Goal: Information Seeking & Learning: Learn about a topic

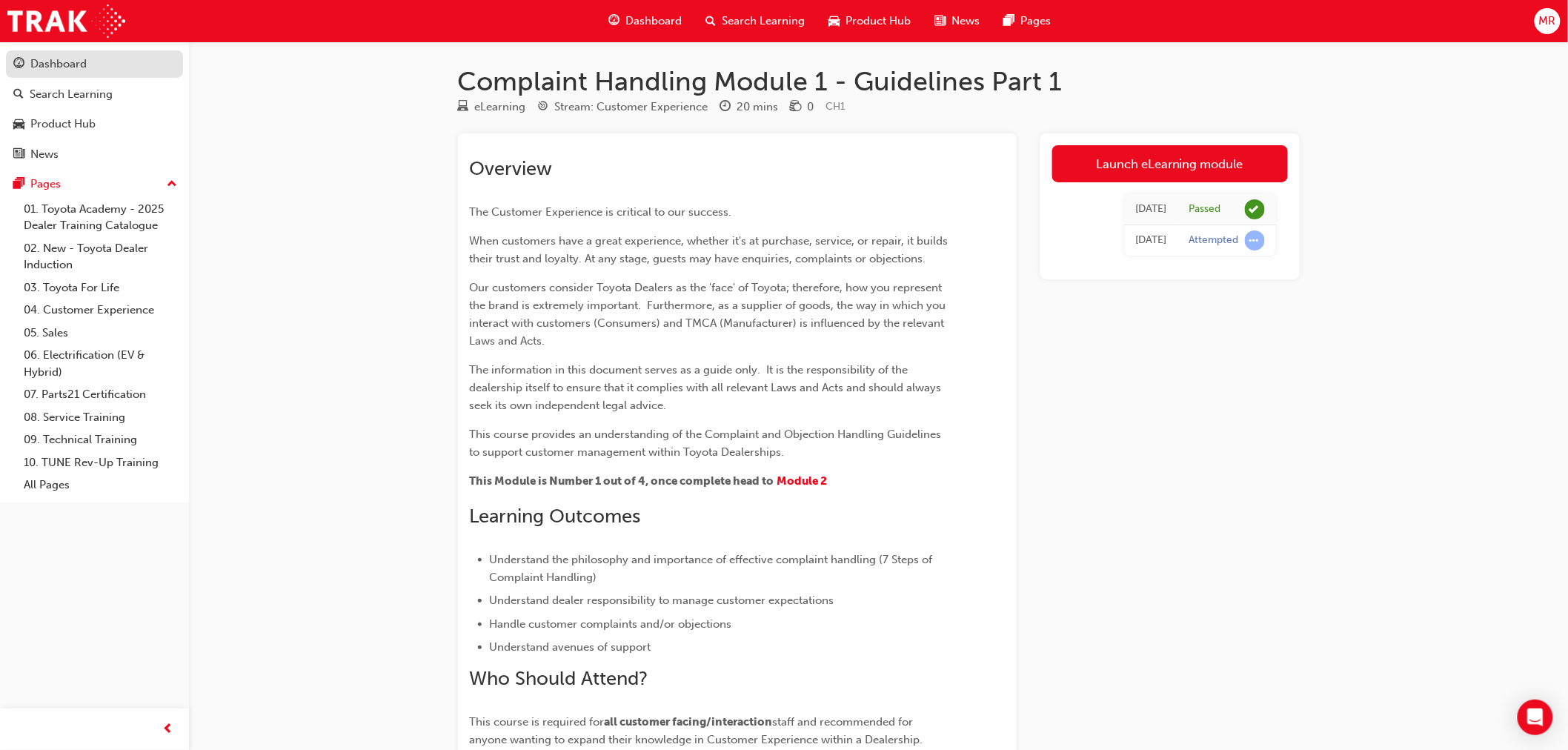
click at [68, 65] on div "Dashboard" at bounding box center [58, 63] width 56 height 17
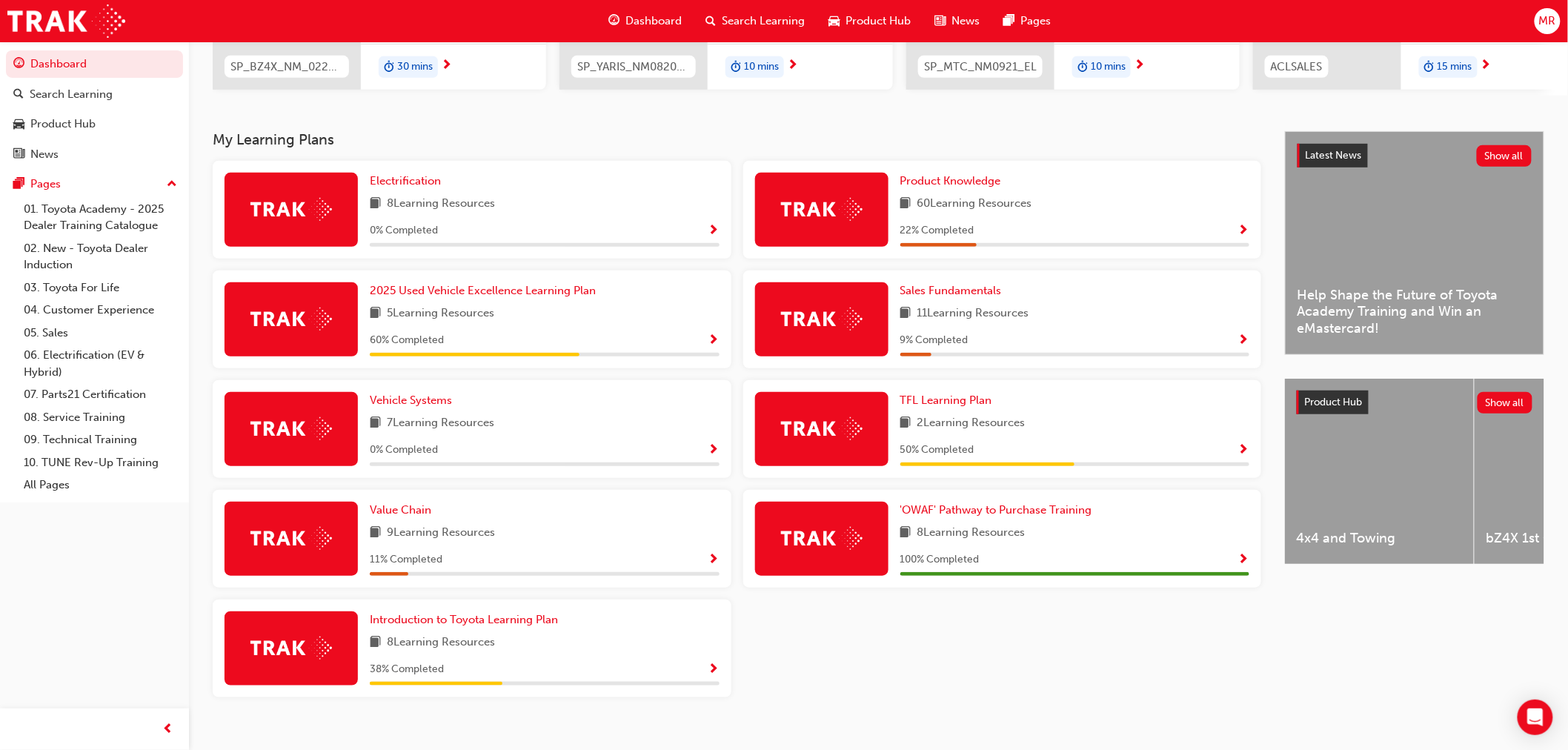
scroll to position [247, 0]
click at [624, 331] on div "2025 Used Vehicle Excellence Learning Plan 5 Learning Resources 60 % Completed" at bounding box center [544, 319] width 350 height 74
click at [715, 339] on span "Show Progress" at bounding box center [714, 340] width 11 height 14
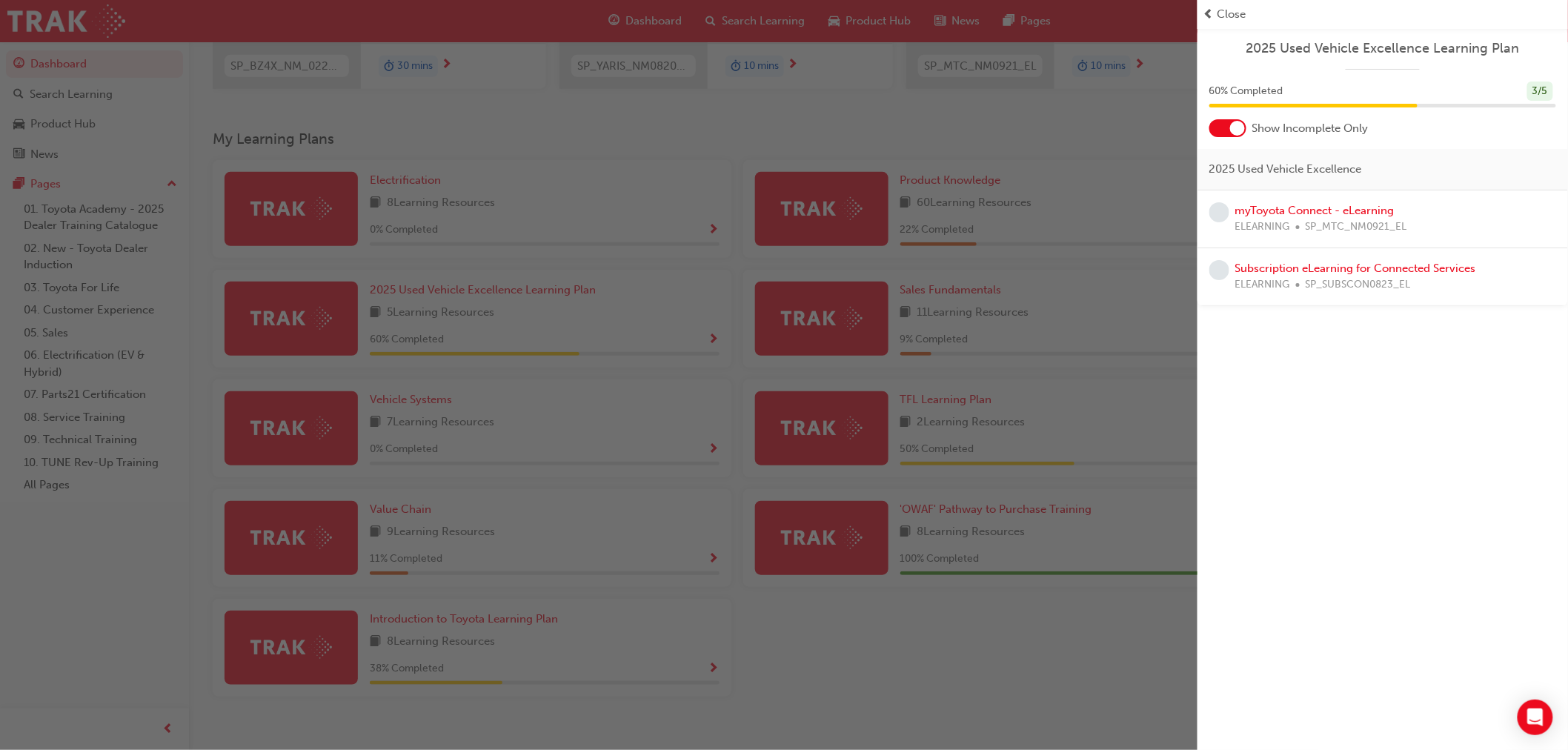
click at [1346, 219] on span "SP_MTC_NM0921_EL" at bounding box center [1356, 227] width 102 height 17
click at [1225, 217] on span "learningRecordVerb_NONE-icon" at bounding box center [1219, 212] width 20 height 20
click at [1154, 71] on div "button" at bounding box center [599, 375] width 1197 height 750
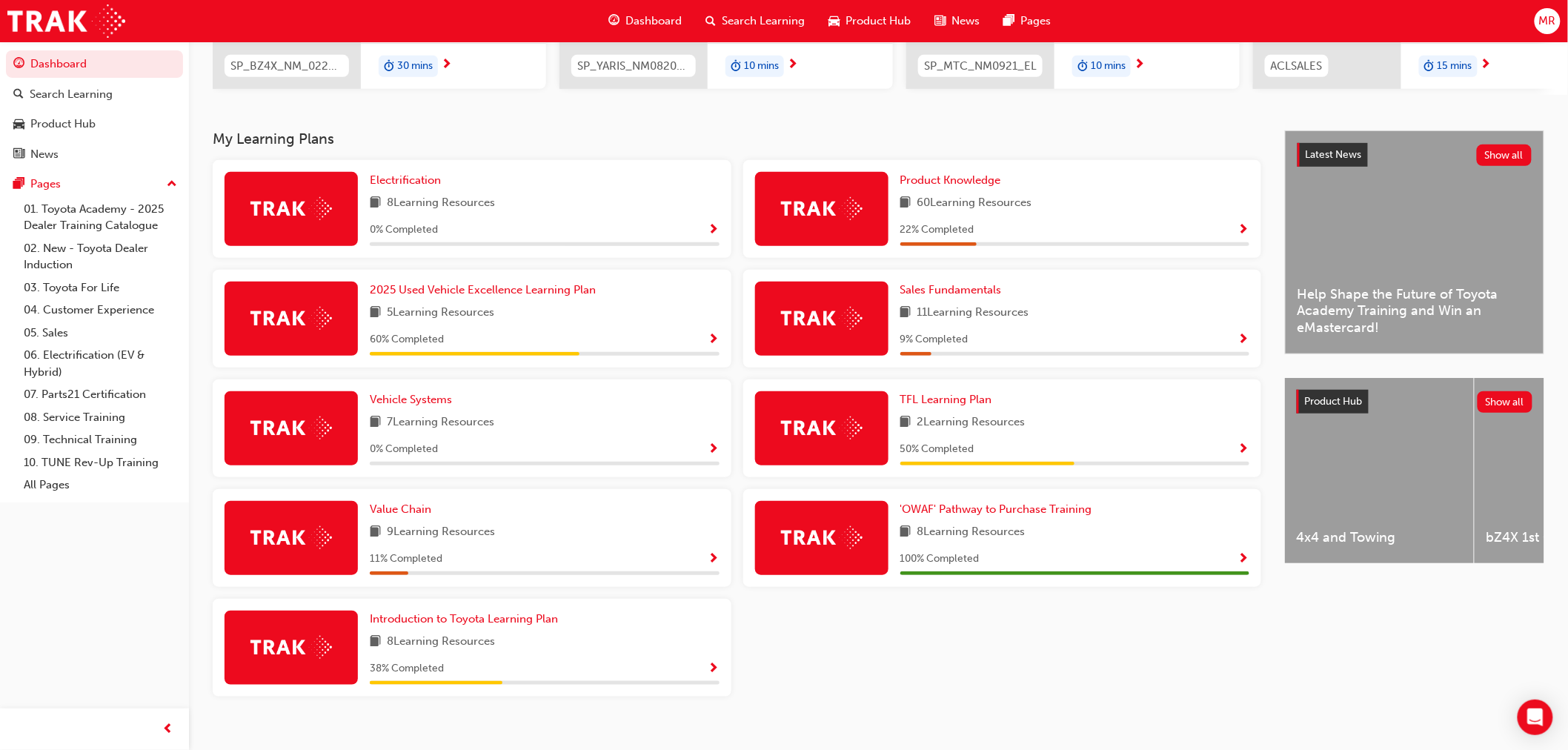
scroll to position [271, 0]
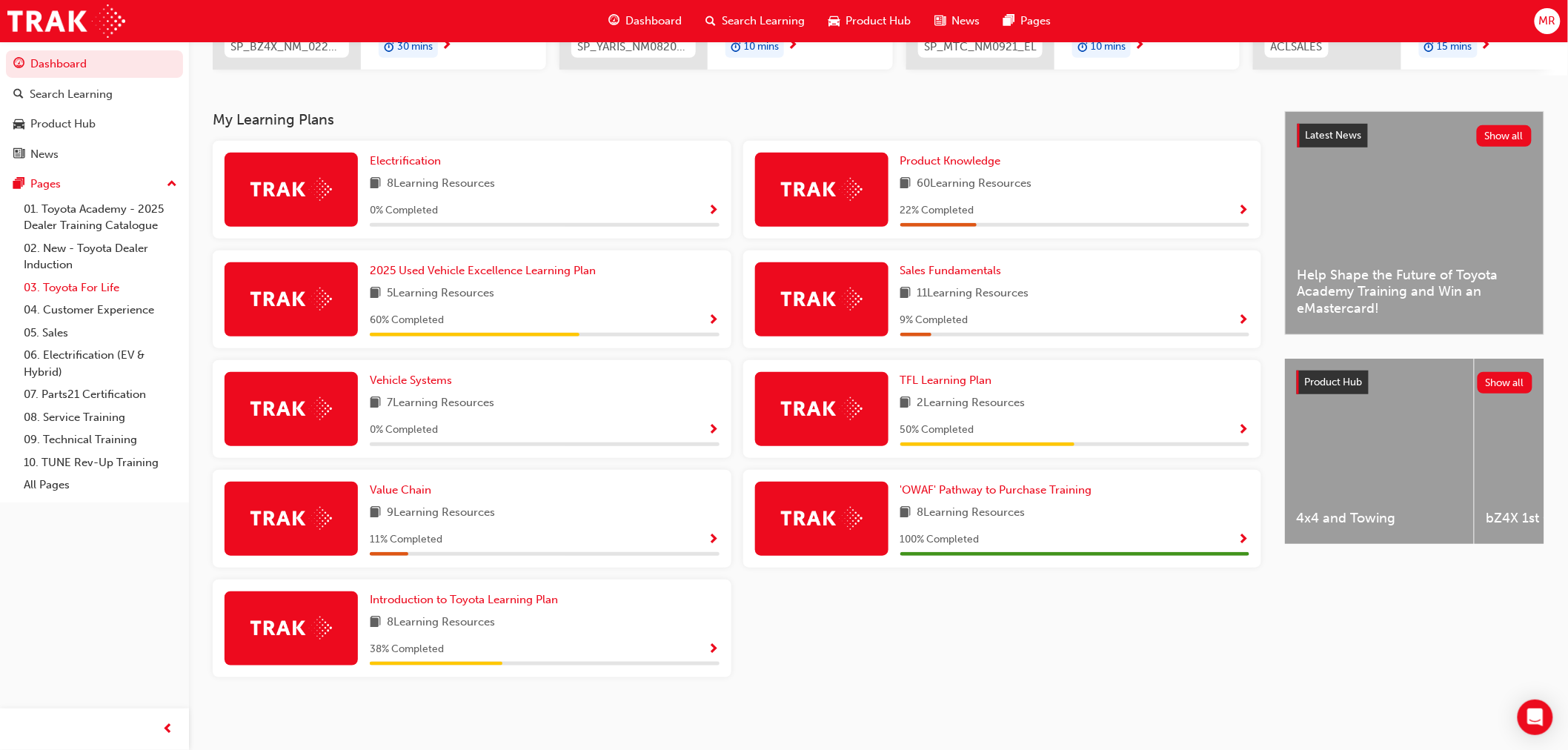
click at [71, 291] on link "03. Toyota For Life" at bounding box center [100, 287] width 165 height 23
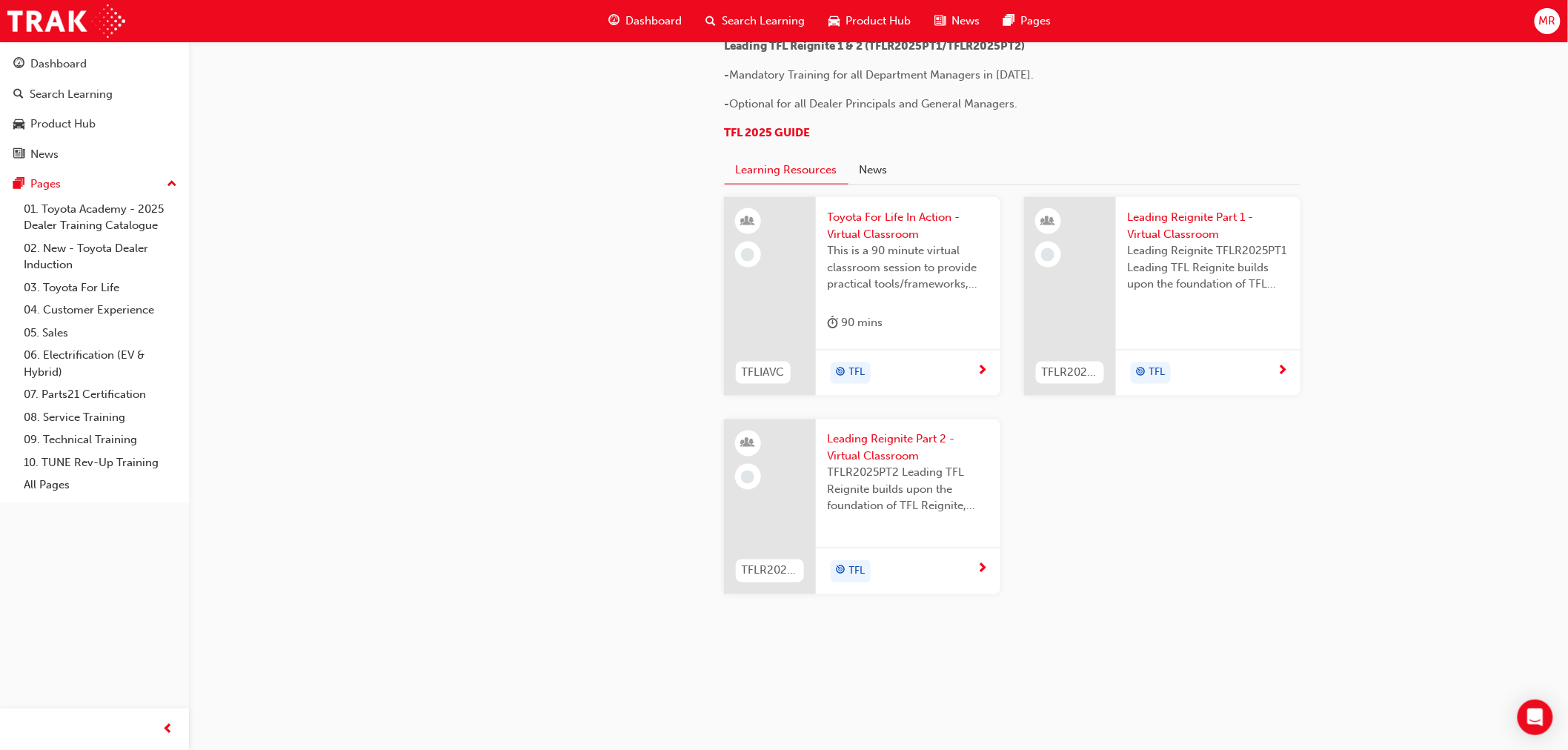
scroll to position [1502, 0]
click at [55, 335] on link "05. Sales" at bounding box center [100, 333] width 165 height 23
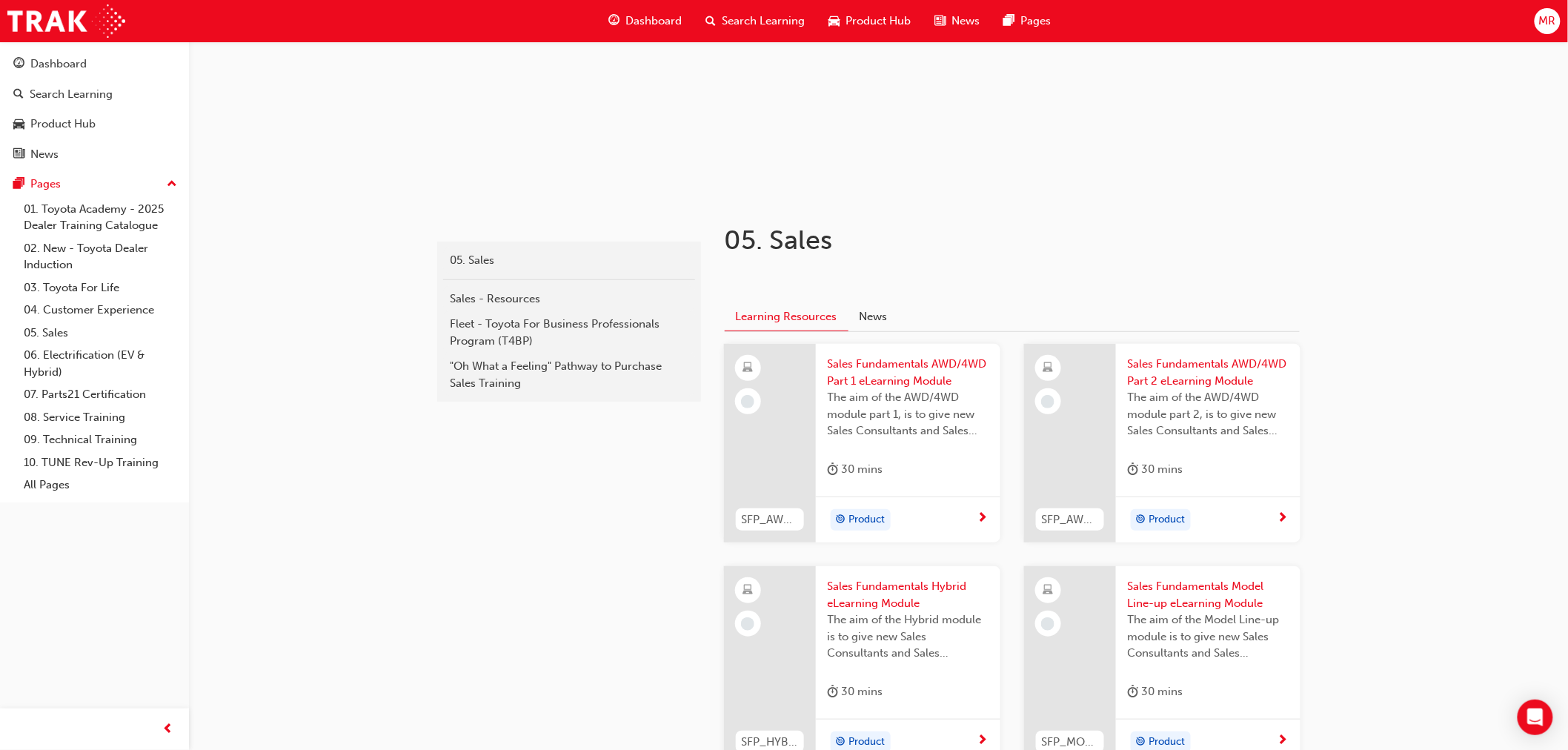
scroll to position [142, 0]
click at [69, 124] on div "Product Hub" at bounding box center [62, 123] width 65 height 17
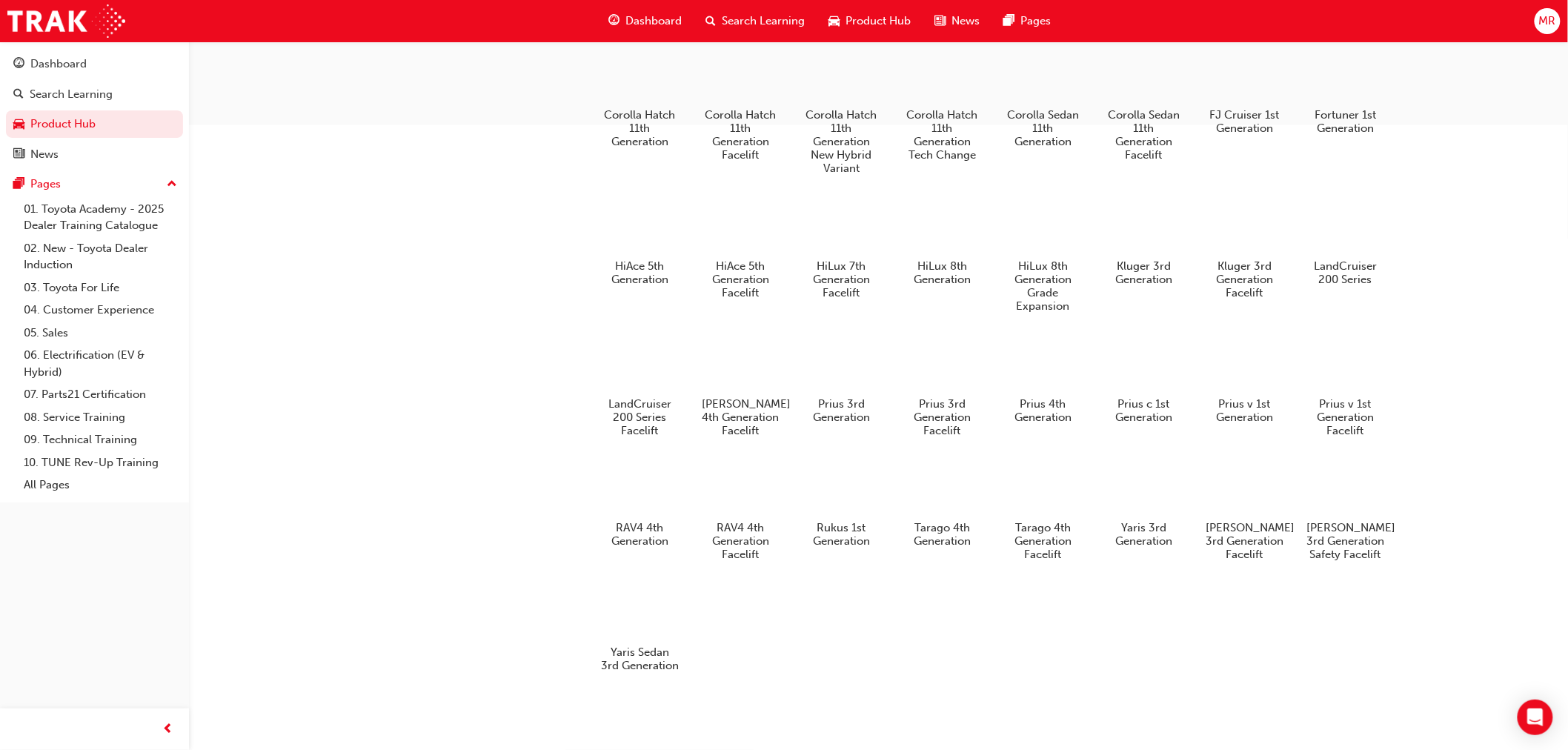
scroll to position [728, 0]
click at [846, 225] on div at bounding box center [841, 225] width 82 height 59
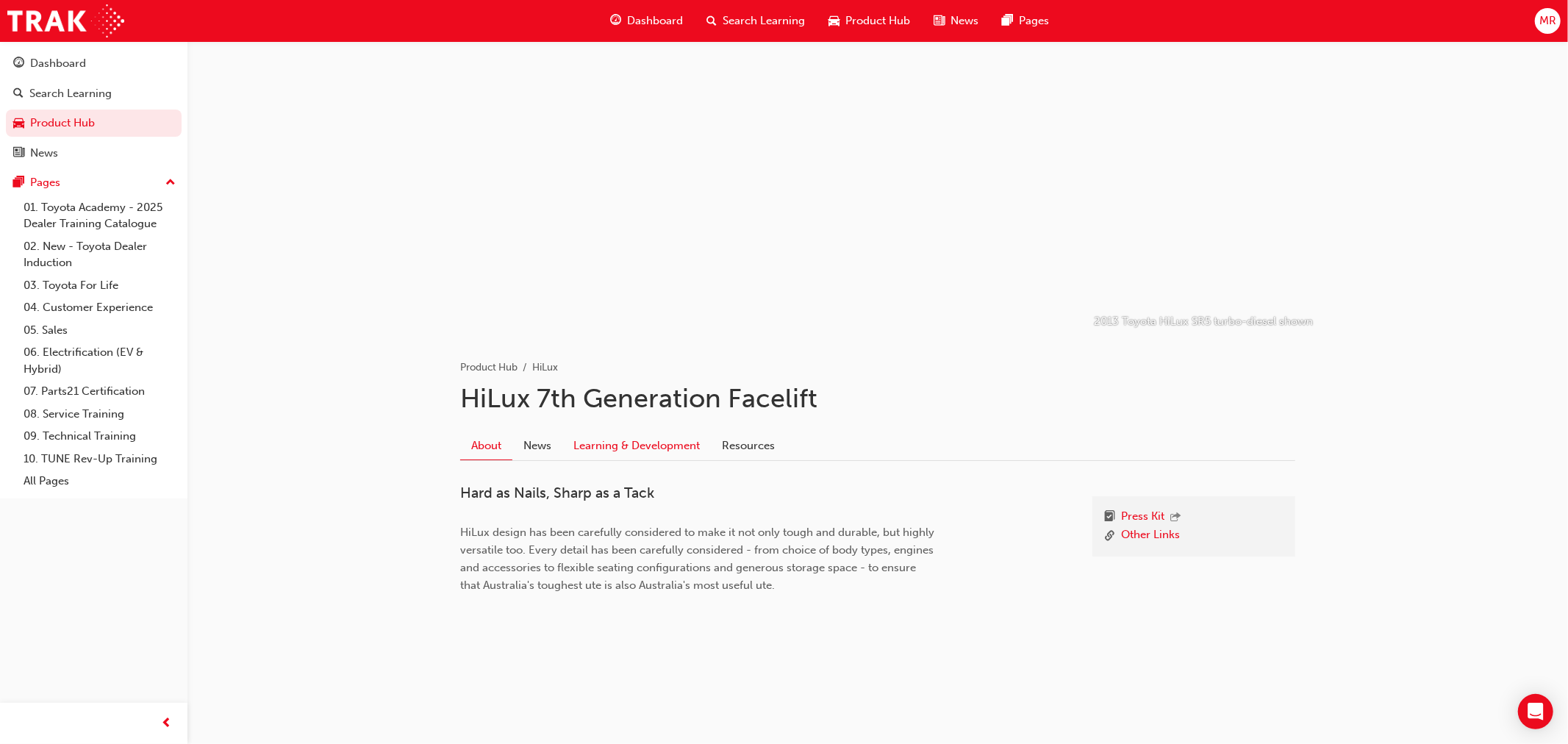
click at [635, 442] on link "Learning & Development" at bounding box center [636, 445] width 148 height 28
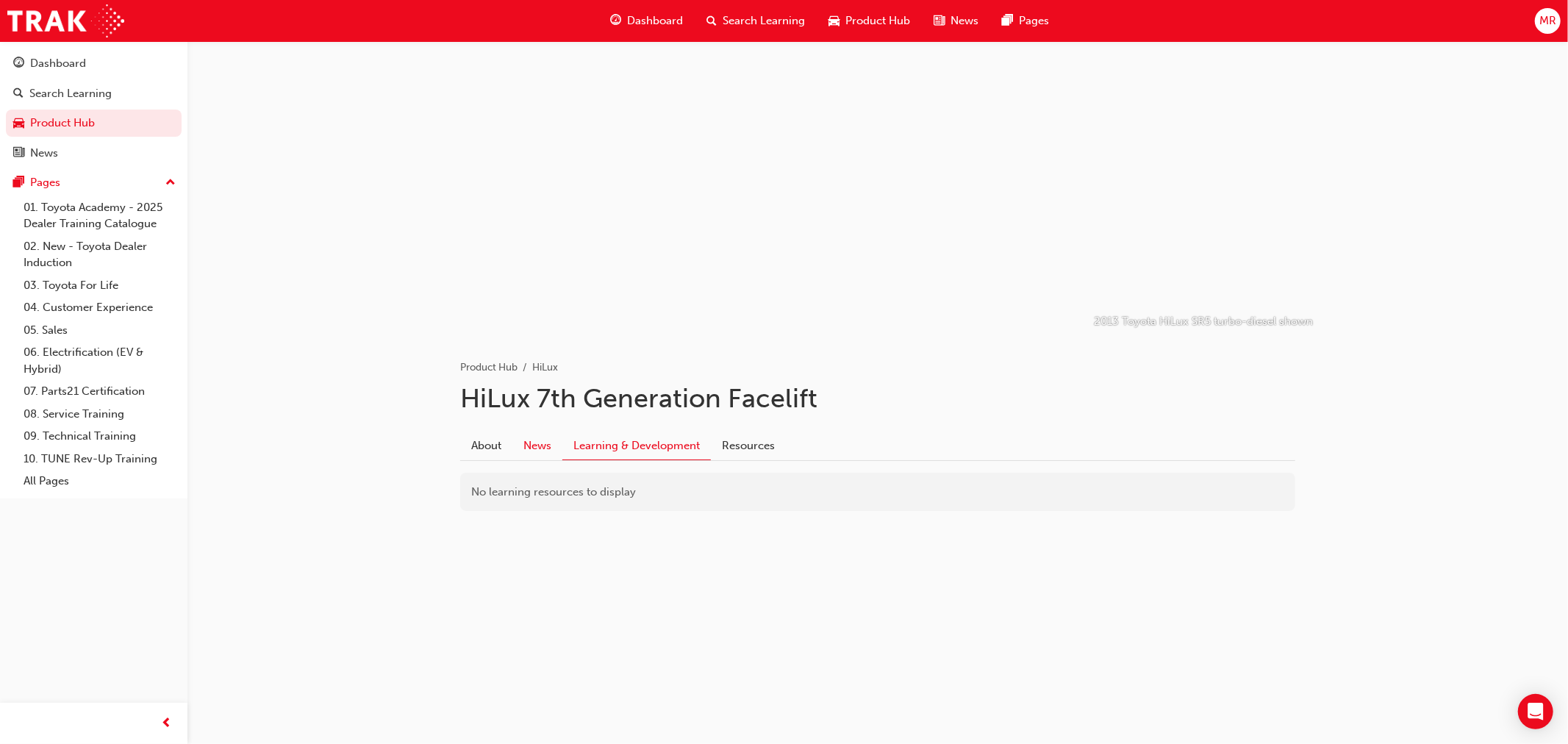
click at [541, 444] on link "News" at bounding box center [537, 445] width 50 height 28
click at [486, 449] on link "About" at bounding box center [487, 445] width 52 height 28
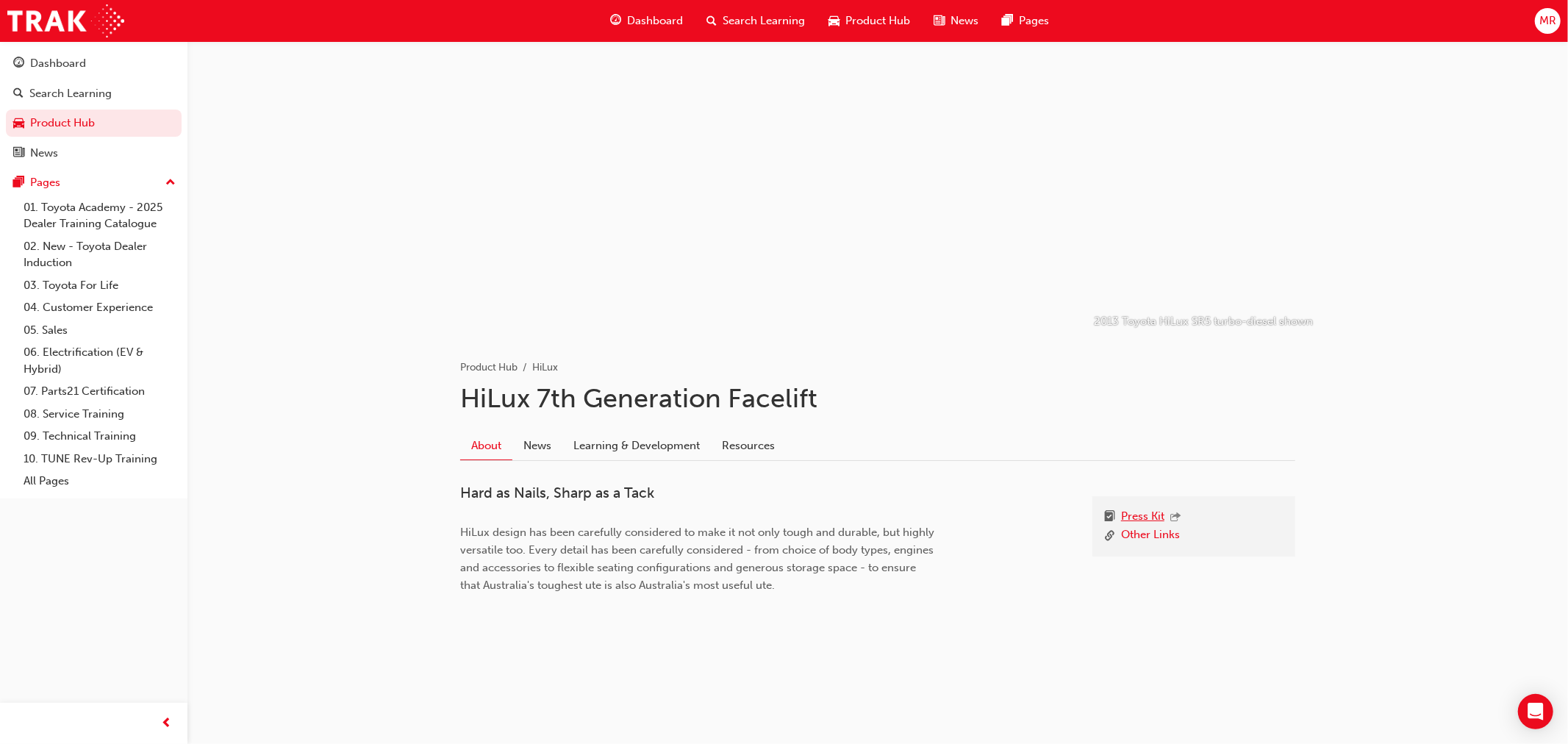
click at [1131, 519] on link "Press Kit" at bounding box center [1142, 518] width 44 height 19
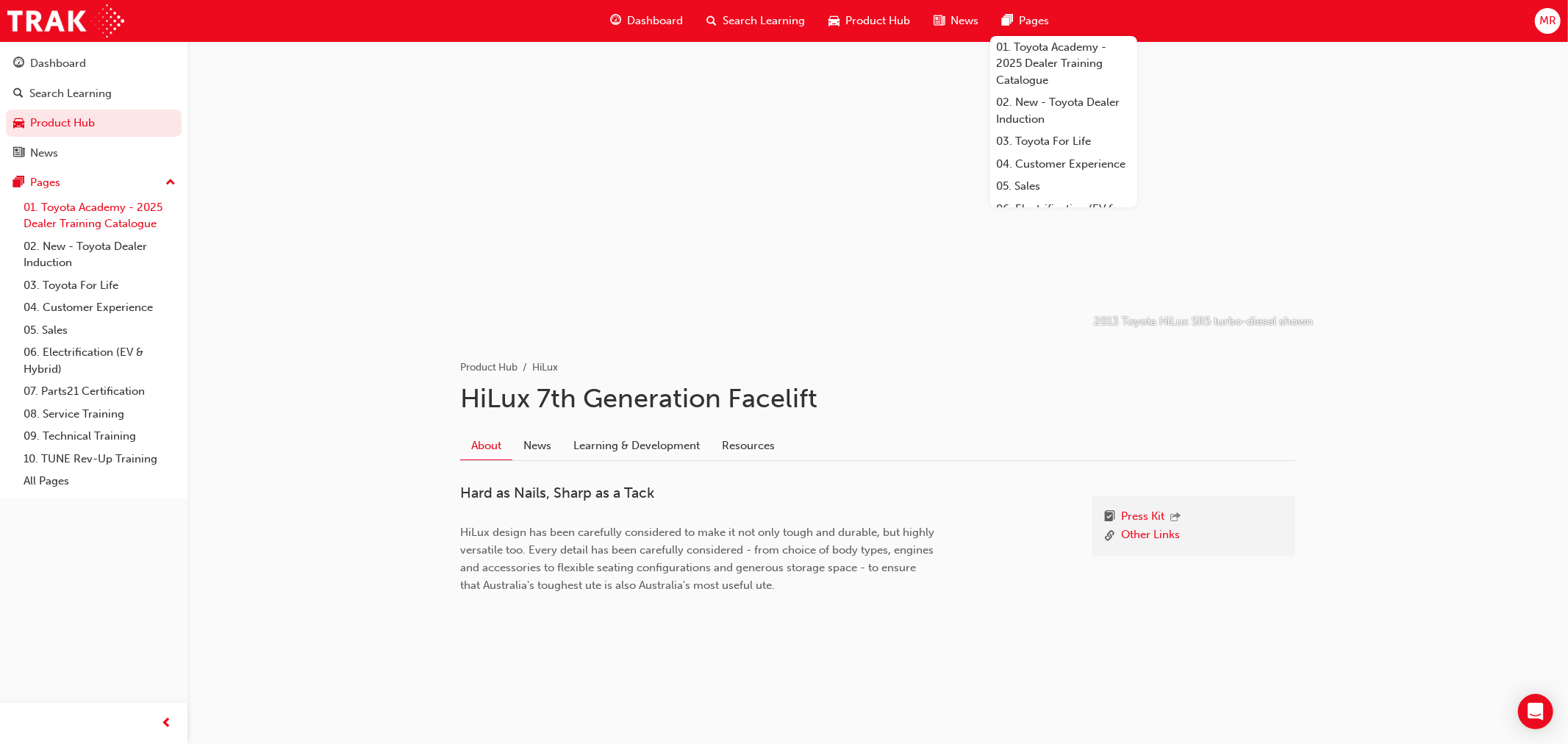
click at [74, 206] on link "01. Toyota Academy - 2025 Dealer Training Catalogue" at bounding box center [99, 215] width 164 height 39
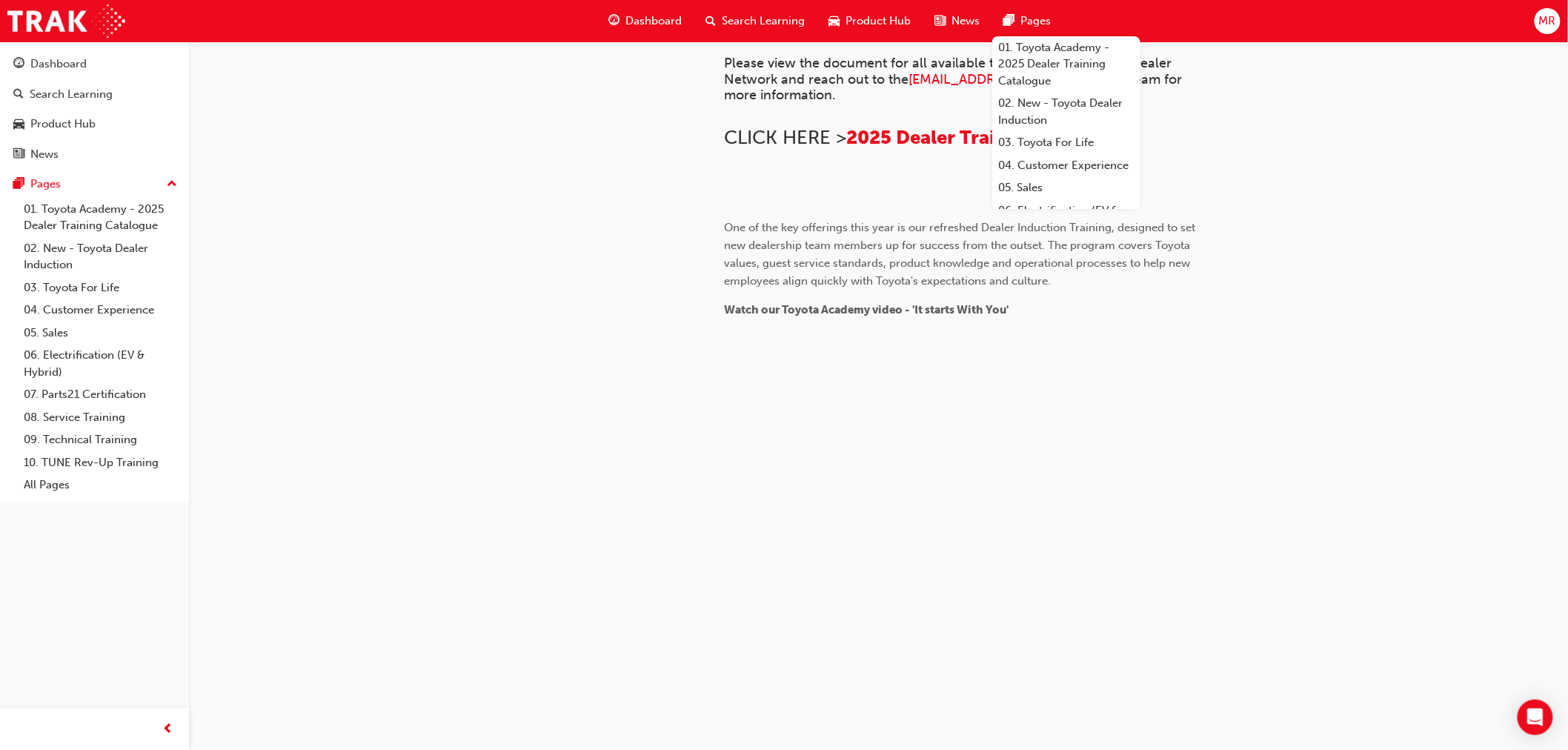
scroll to position [905, 0]
click at [648, 20] on span "Dashboard" at bounding box center [654, 21] width 56 height 17
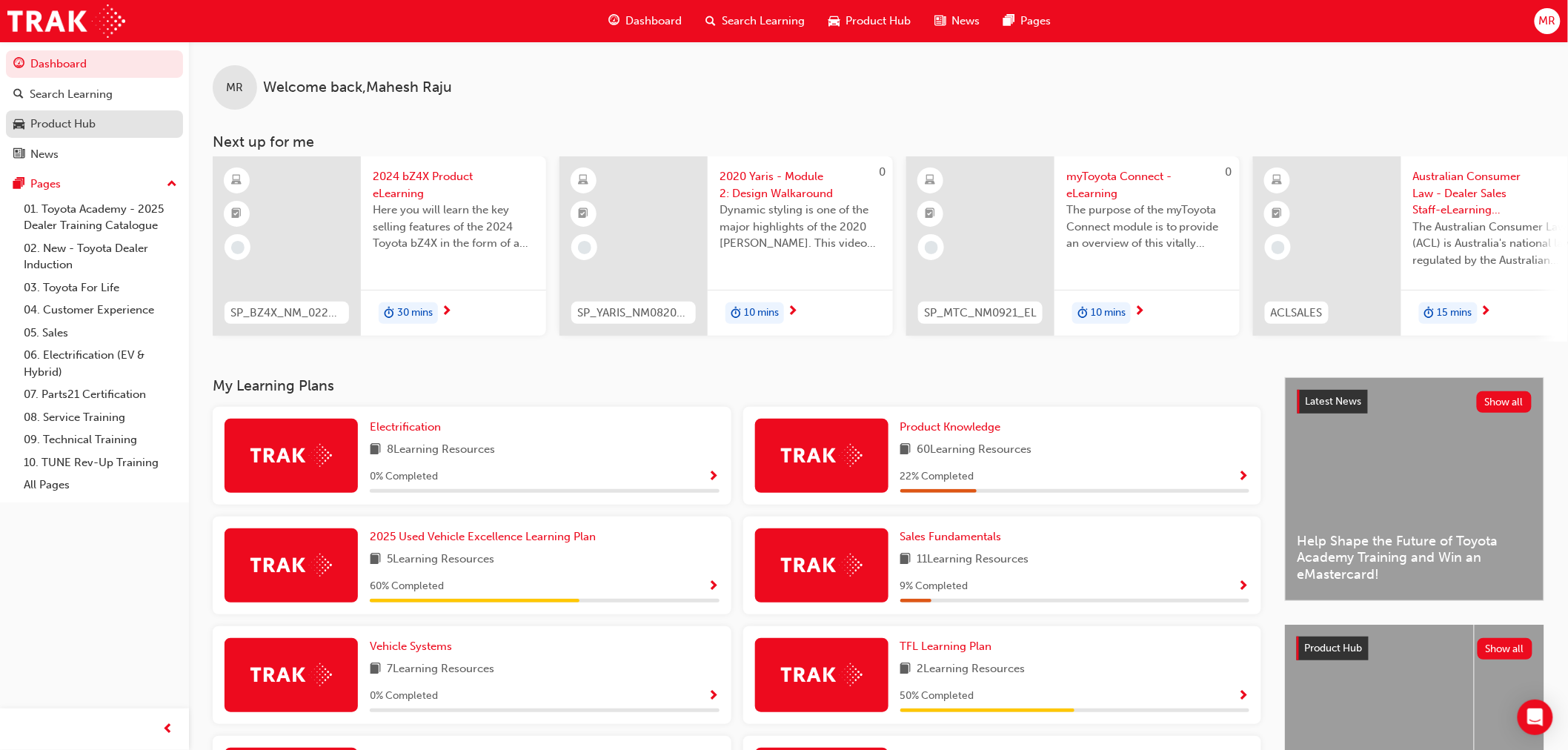
click at [60, 126] on div "Product Hub" at bounding box center [62, 123] width 65 height 17
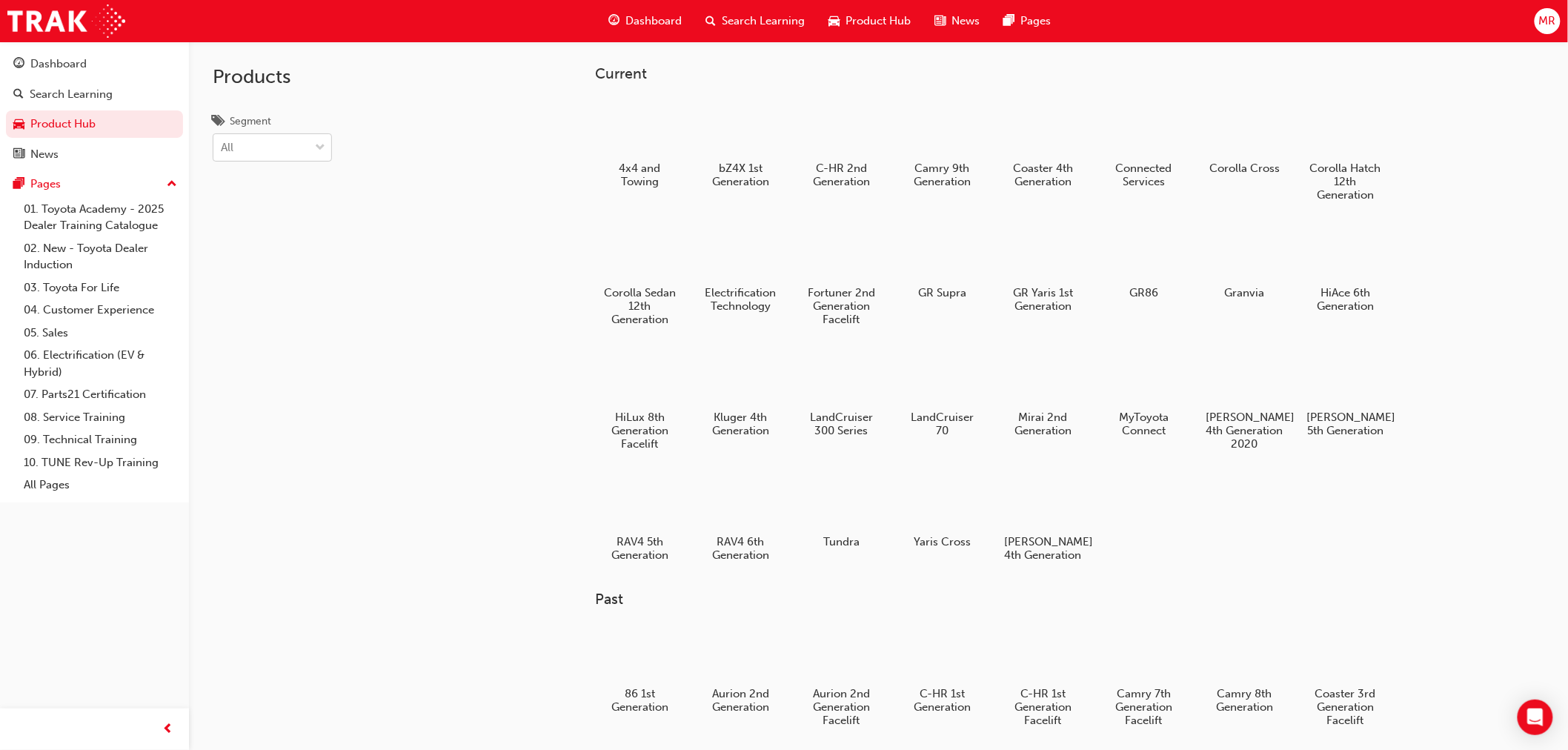
click at [320, 149] on span "down-icon" at bounding box center [319, 148] width 10 height 19
click at [223, 149] on input "Segment All" at bounding box center [222, 147] width 2 height 13
click at [271, 217] on div "Cars" at bounding box center [272, 215] width 119 height 29
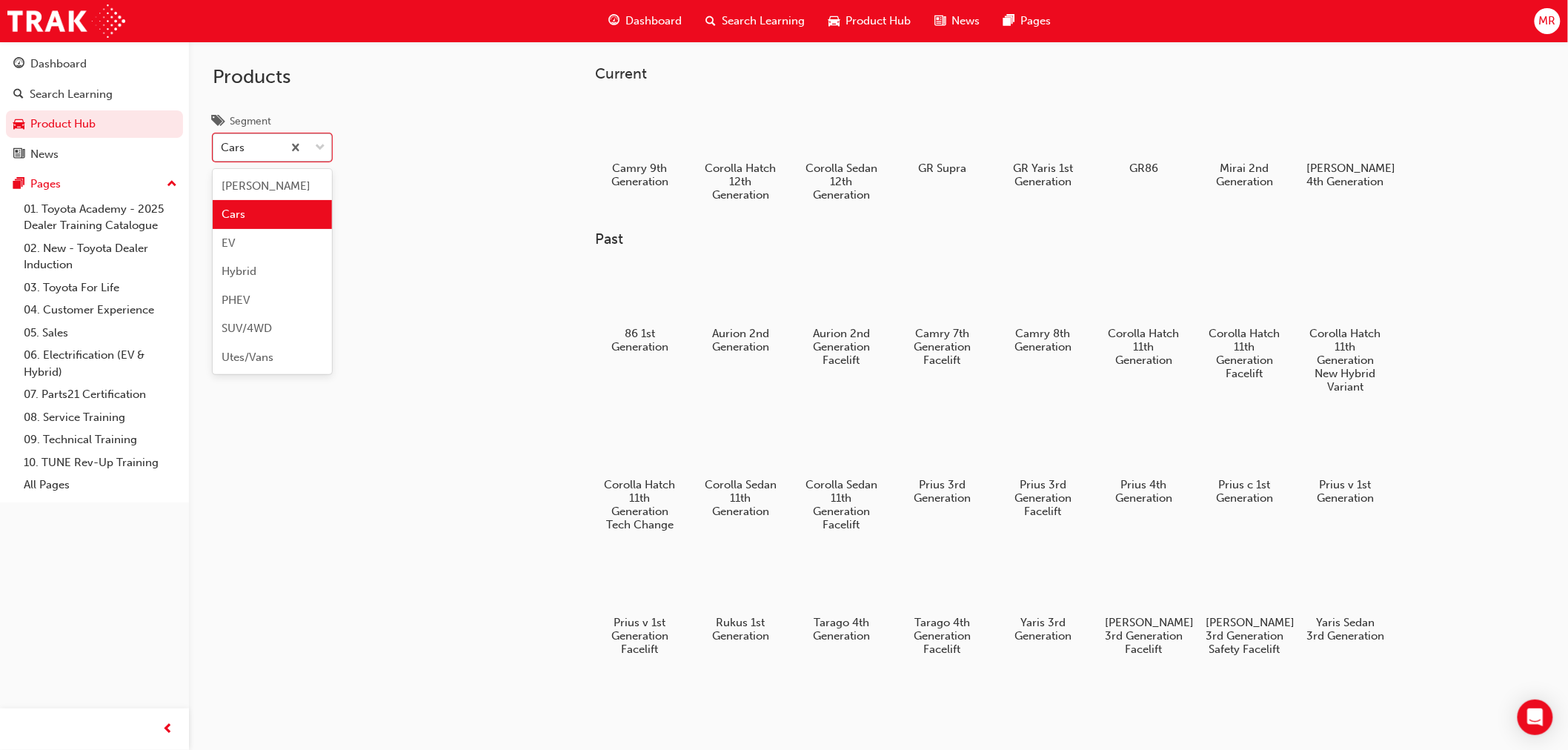
click at [322, 144] on span "down-icon" at bounding box center [319, 148] width 10 height 19
click at [223, 144] on input "Segment option Cars, selected. option Cars focused, 2 of 7. 7 results available…" at bounding box center [222, 147] width 2 height 13
click at [485, 126] on div "Current Camry 9th Generation Corolla Hatch 12th Generation Corolla Sedan 12th G…" at bounding box center [878, 416] width 1379 height 750
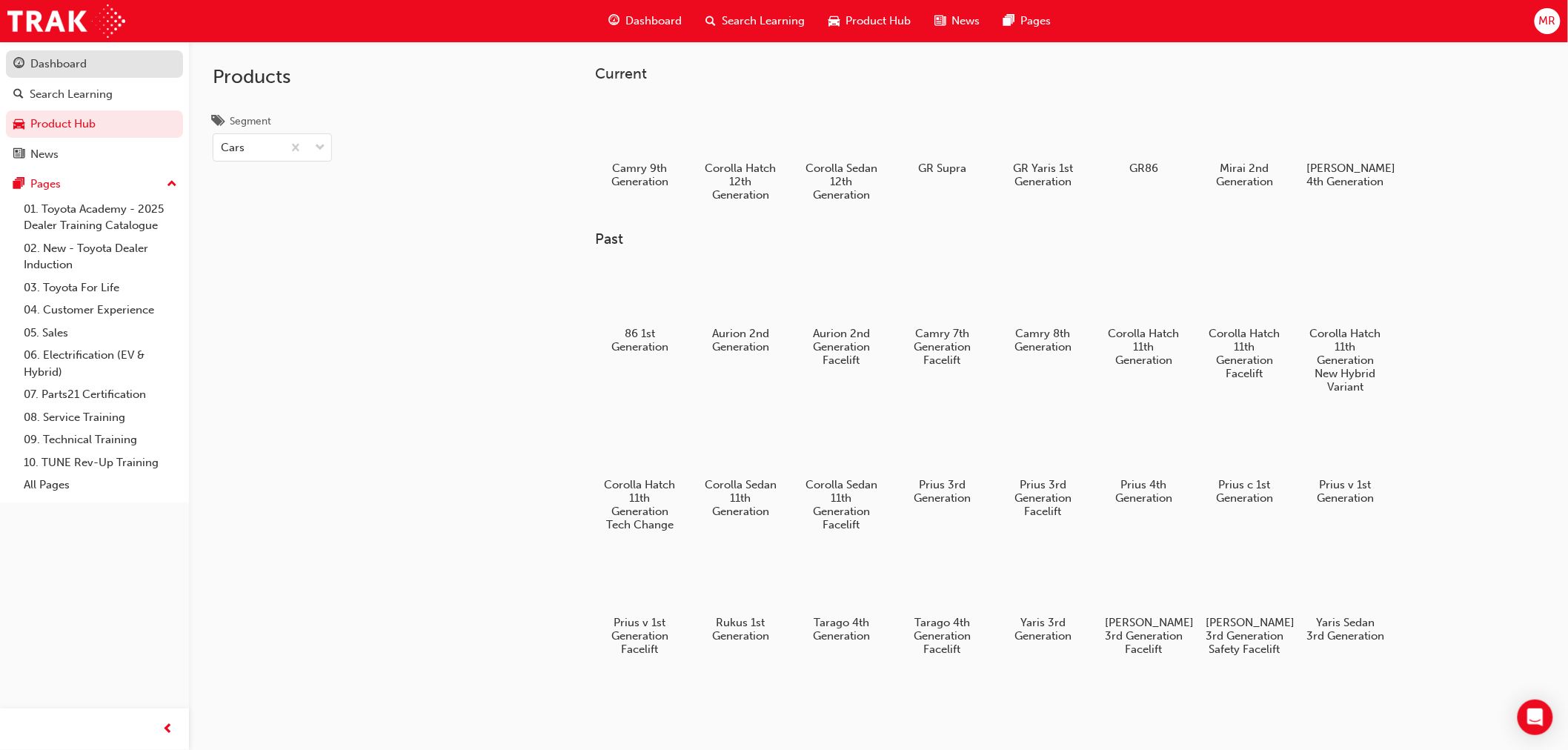
click at [62, 68] on div "Dashboard" at bounding box center [58, 63] width 56 height 17
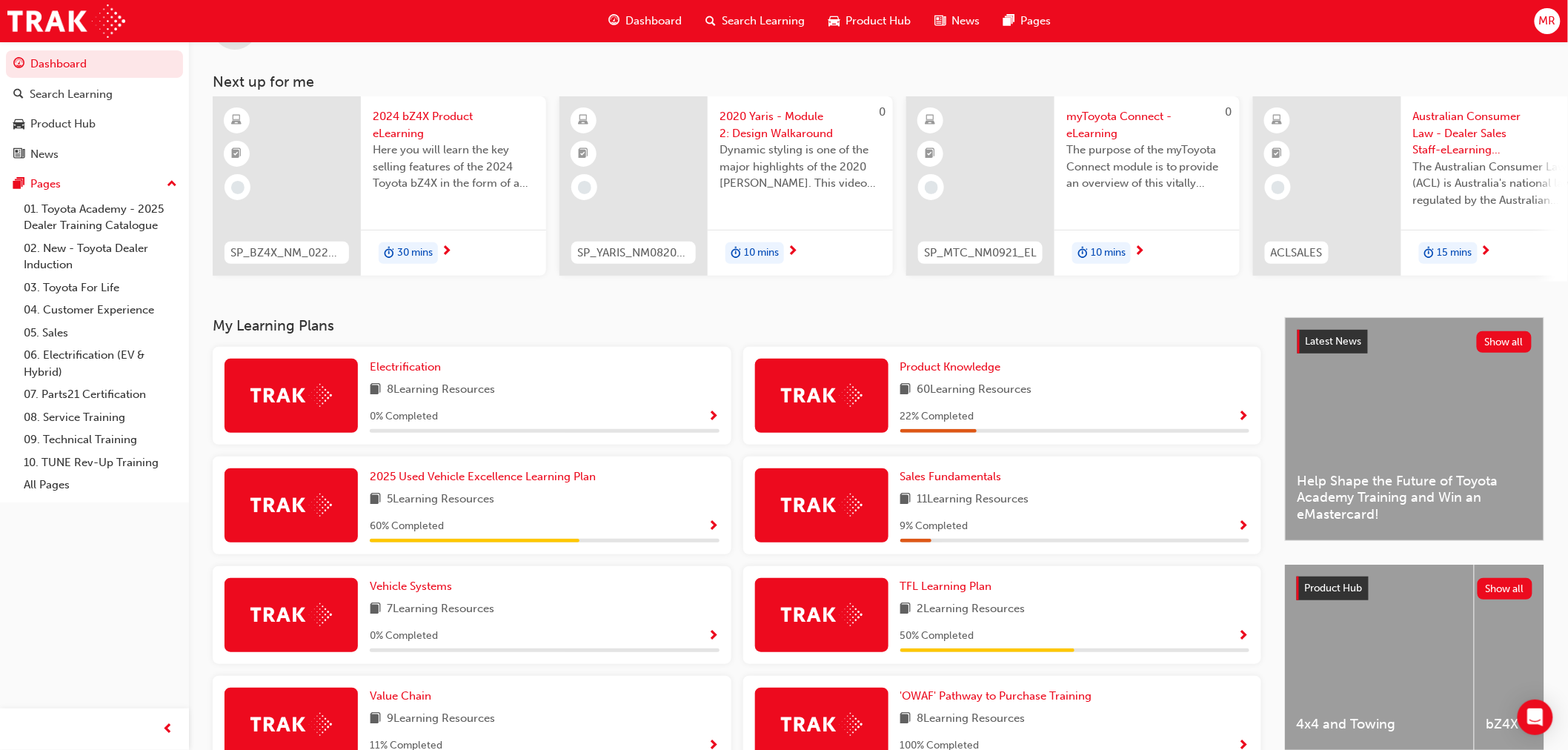
scroll to position [271, 0]
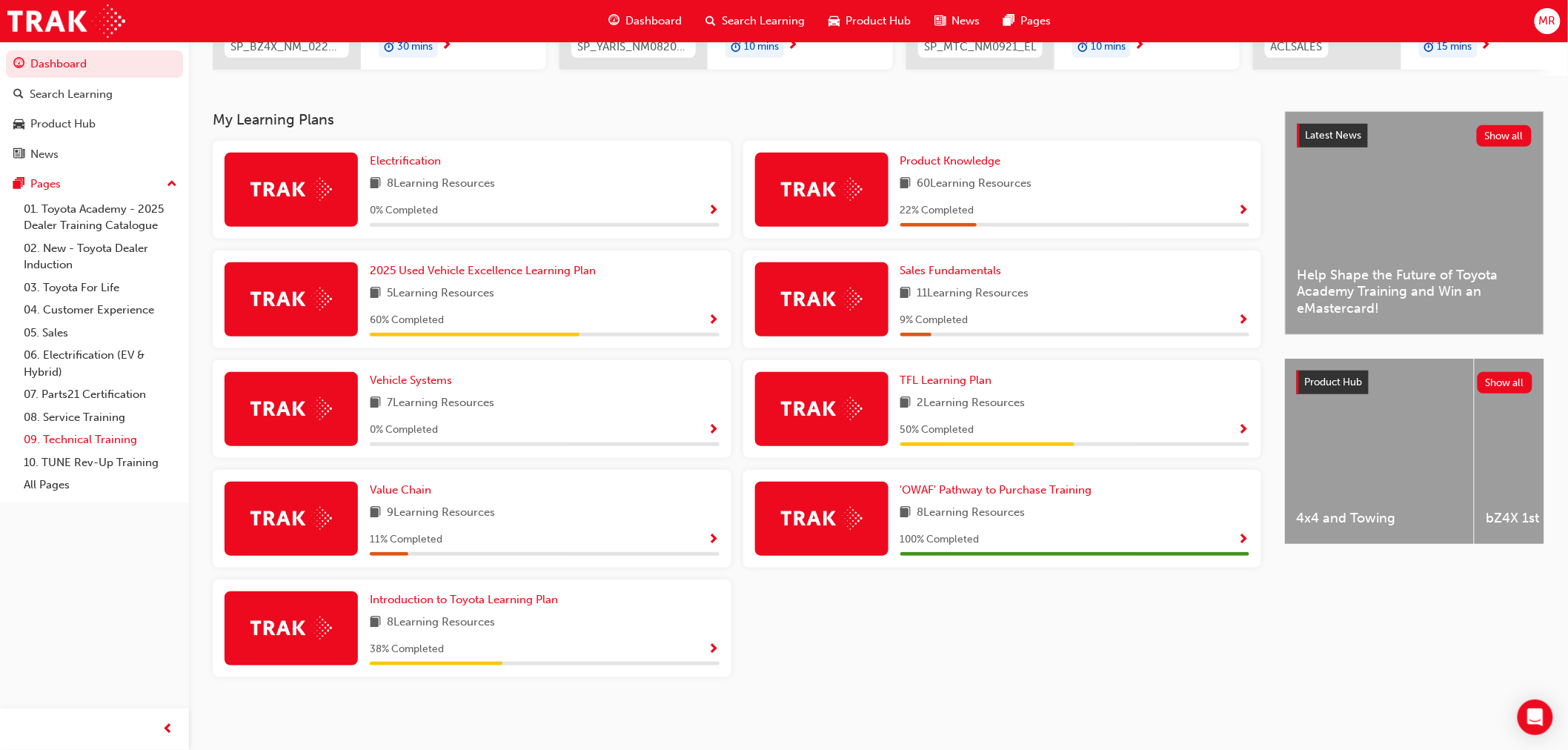
click at [94, 439] on link "09. Technical Training" at bounding box center [100, 439] width 165 height 23
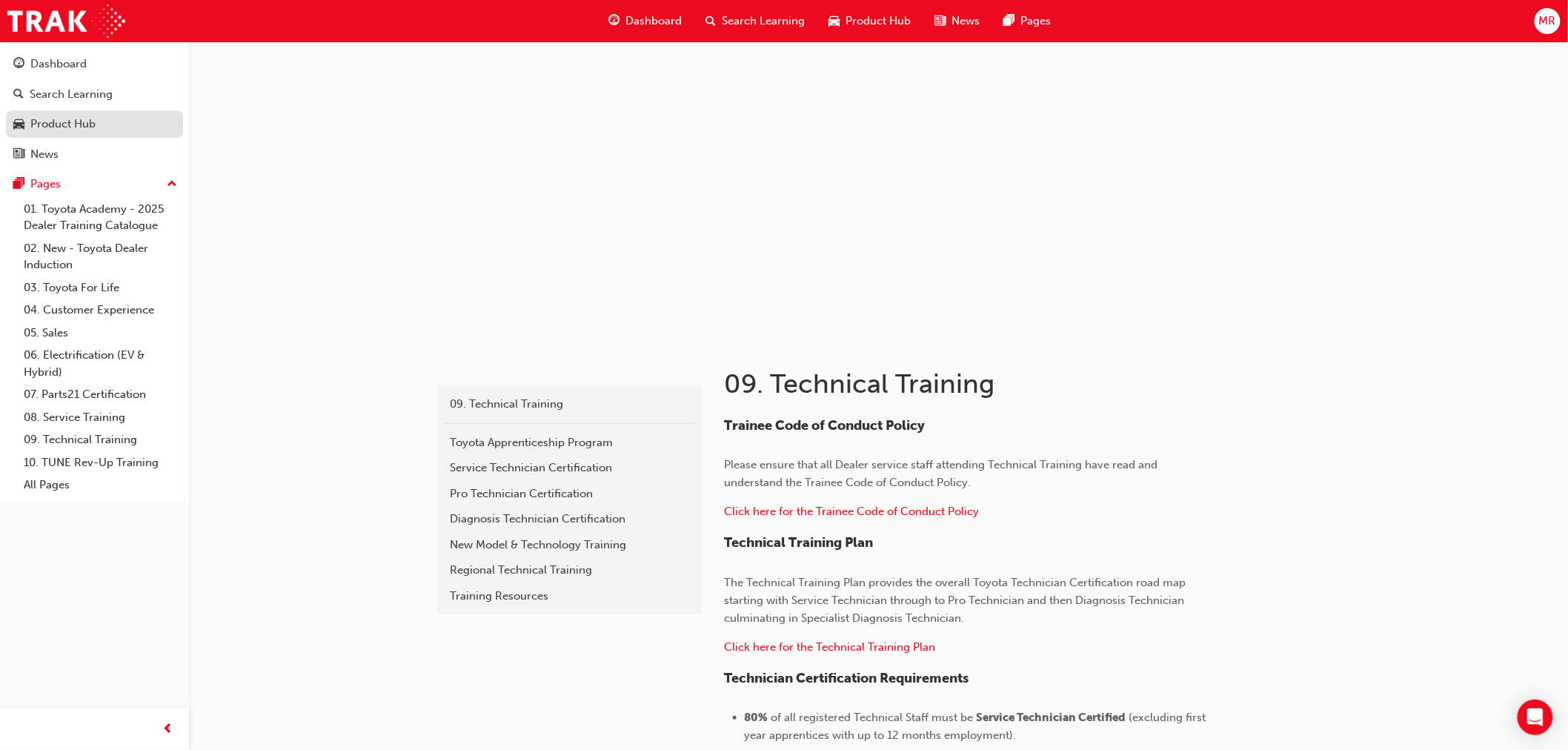
click at [69, 128] on div "Product Hub" at bounding box center [62, 123] width 65 height 17
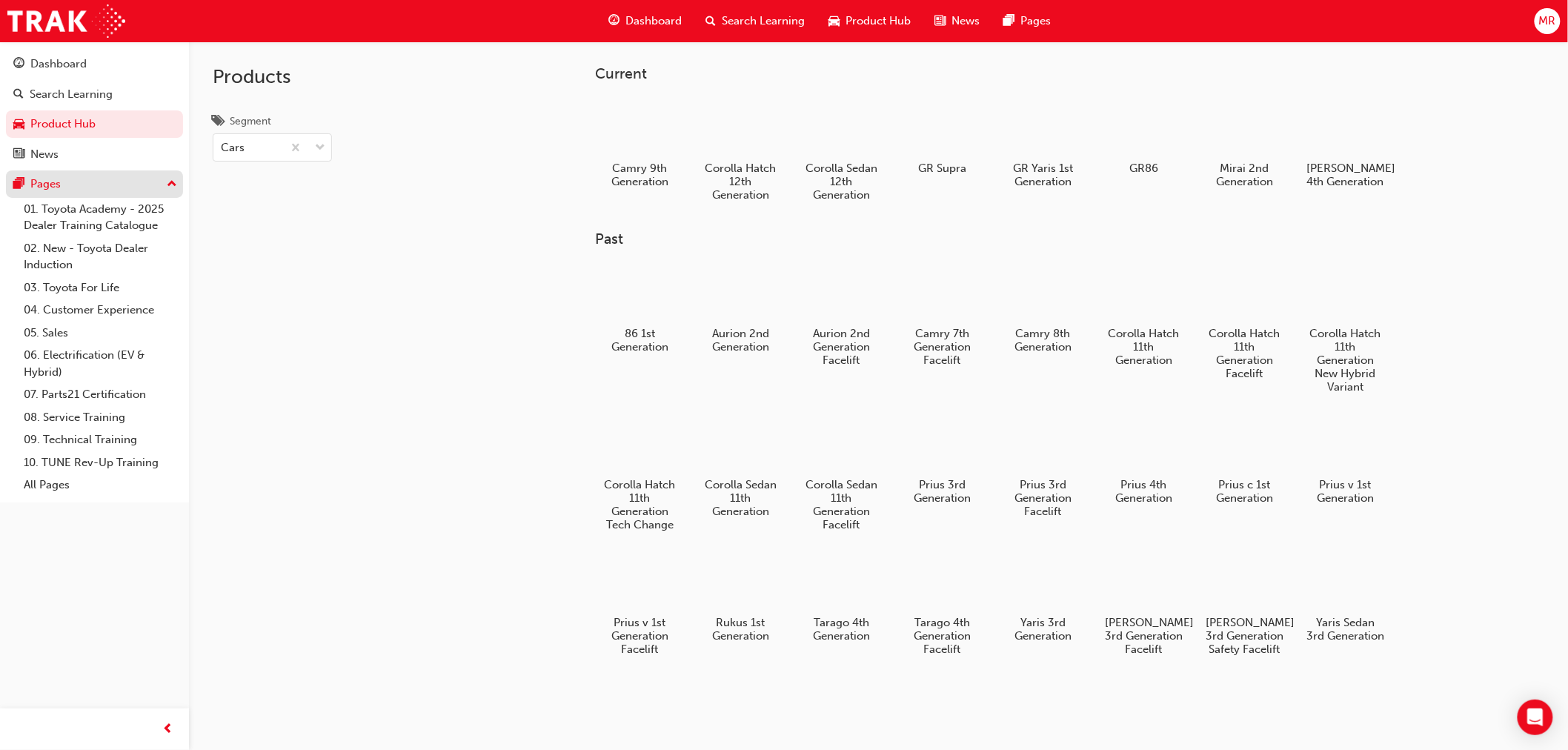
click at [158, 187] on div "Pages" at bounding box center [94, 184] width 162 height 18
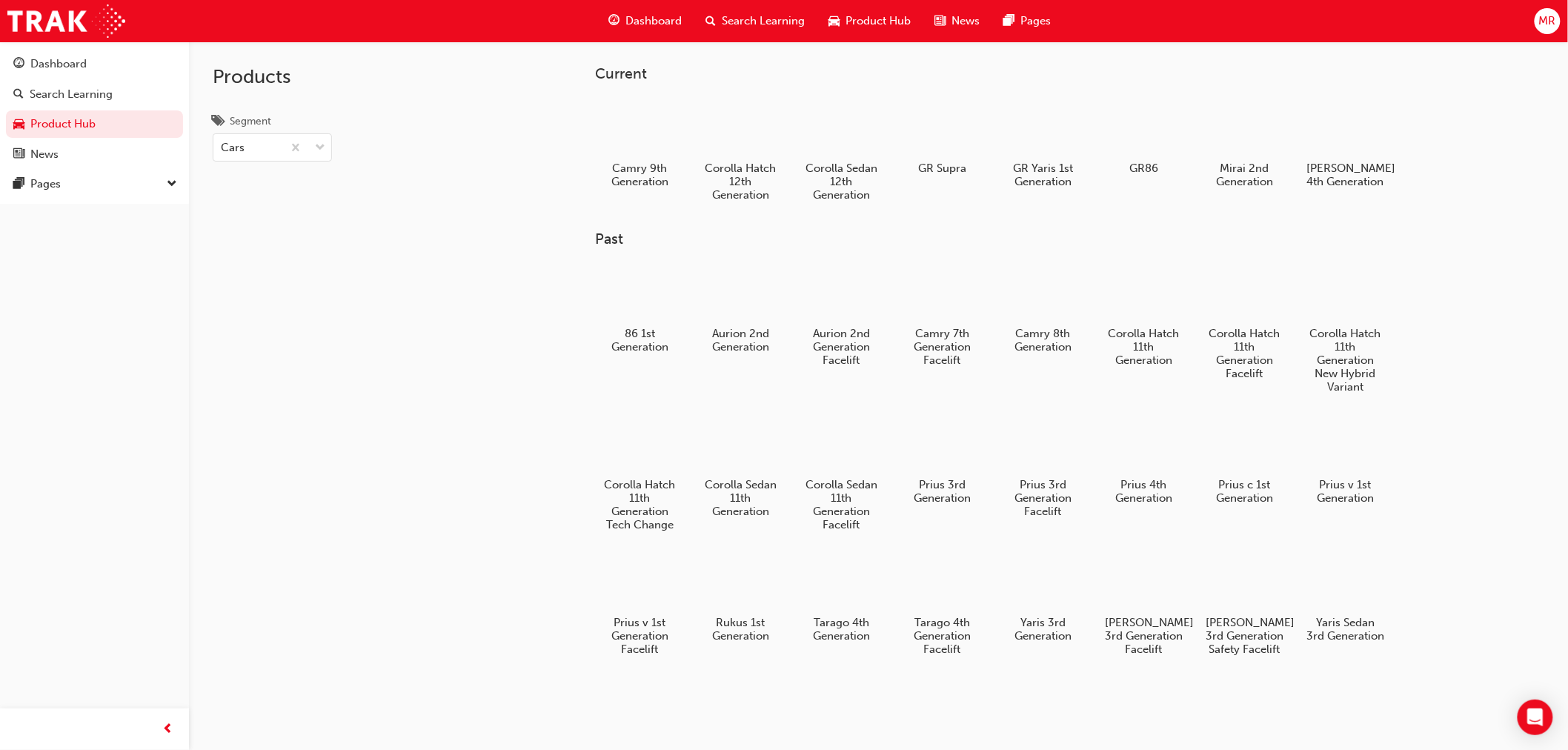
click at [1546, 17] on span "MR" at bounding box center [1547, 21] width 17 height 17
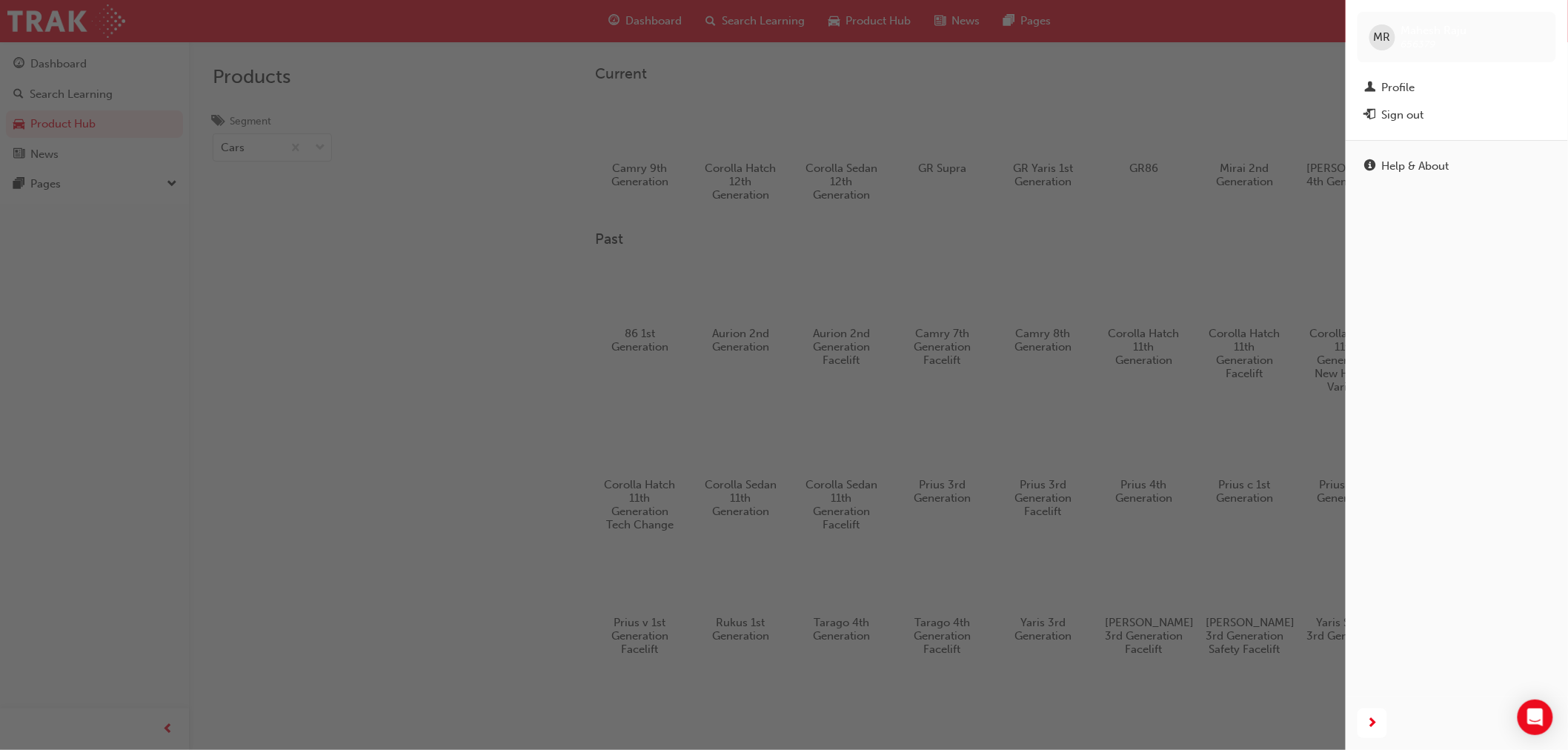
click at [1546, 17] on div "MR Mahesh Raju 656379" at bounding box center [1457, 37] width 199 height 50
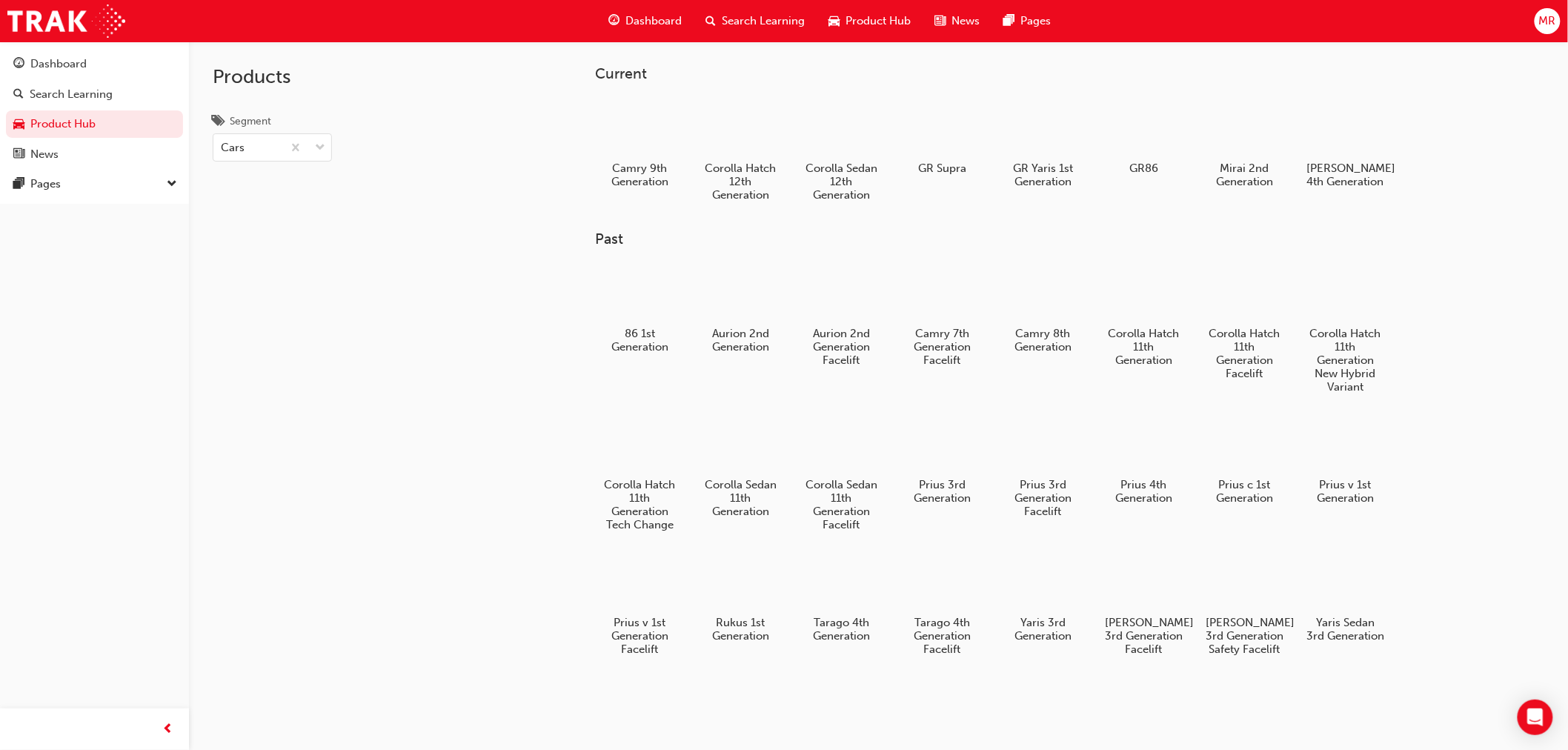
click at [656, 22] on span "Dashboard" at bounding box center [654, 21] width 56 height 17
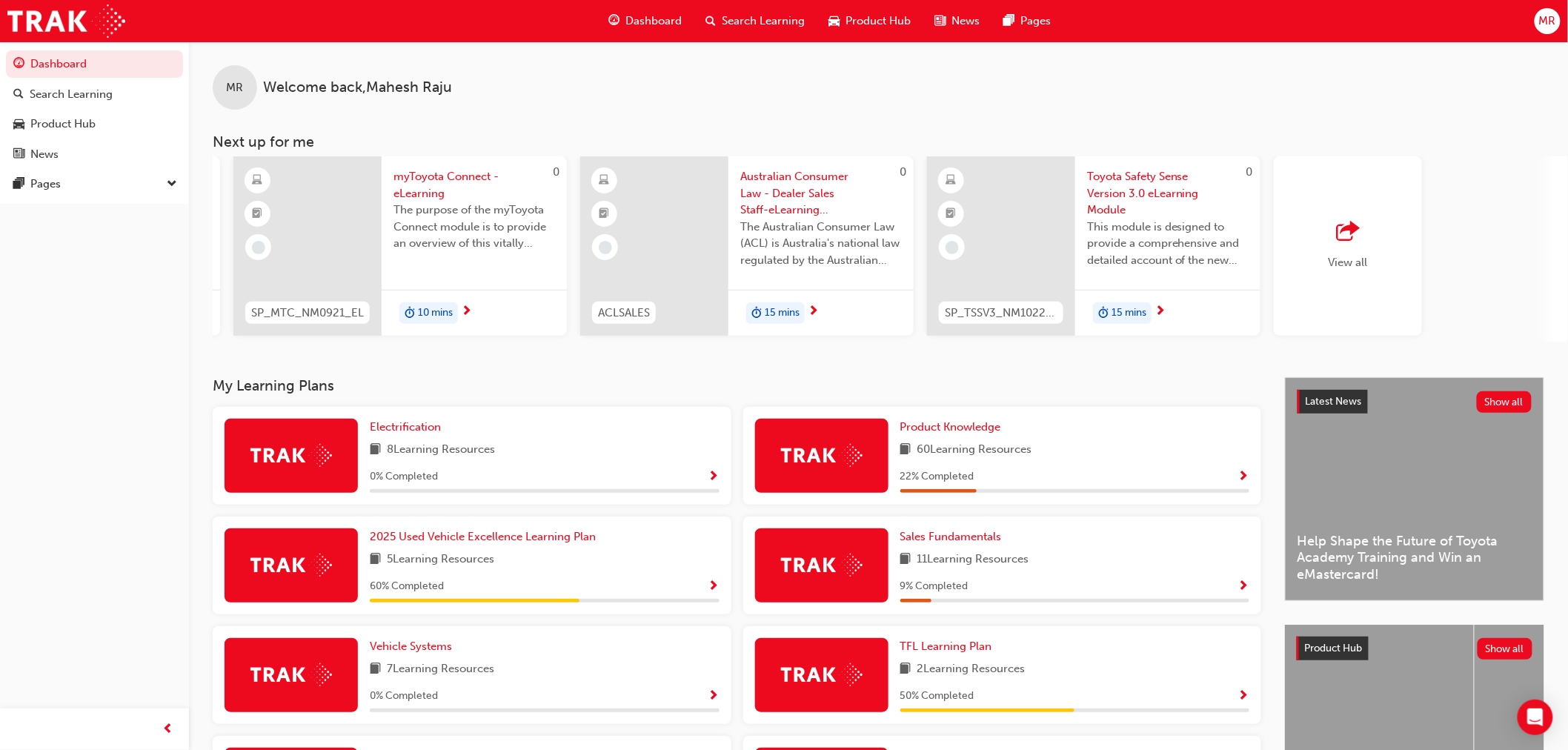
scroll to position [0, 723]
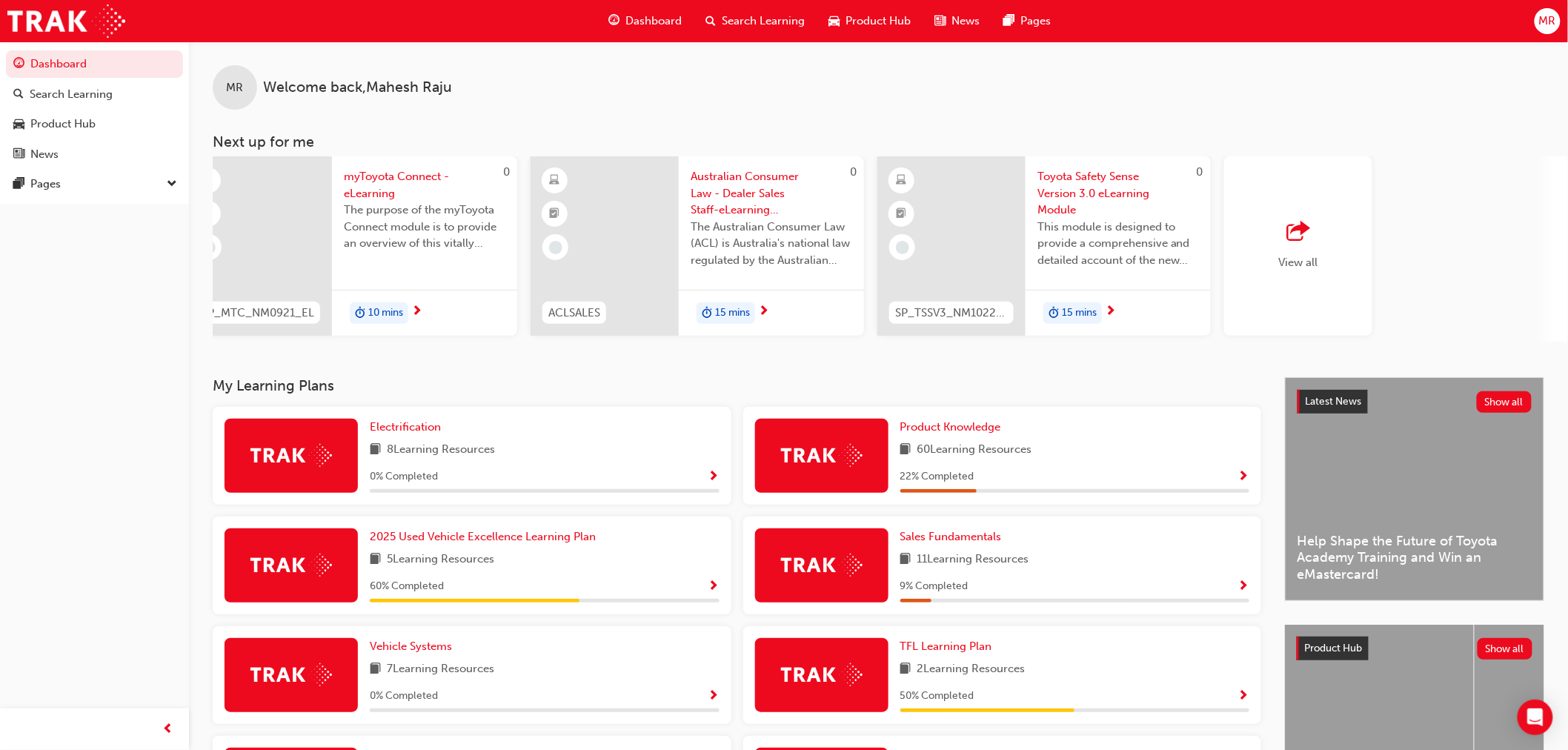
click at [1312, 245] on div "View all" at bounding box center [1298, 246] width 39 height 49
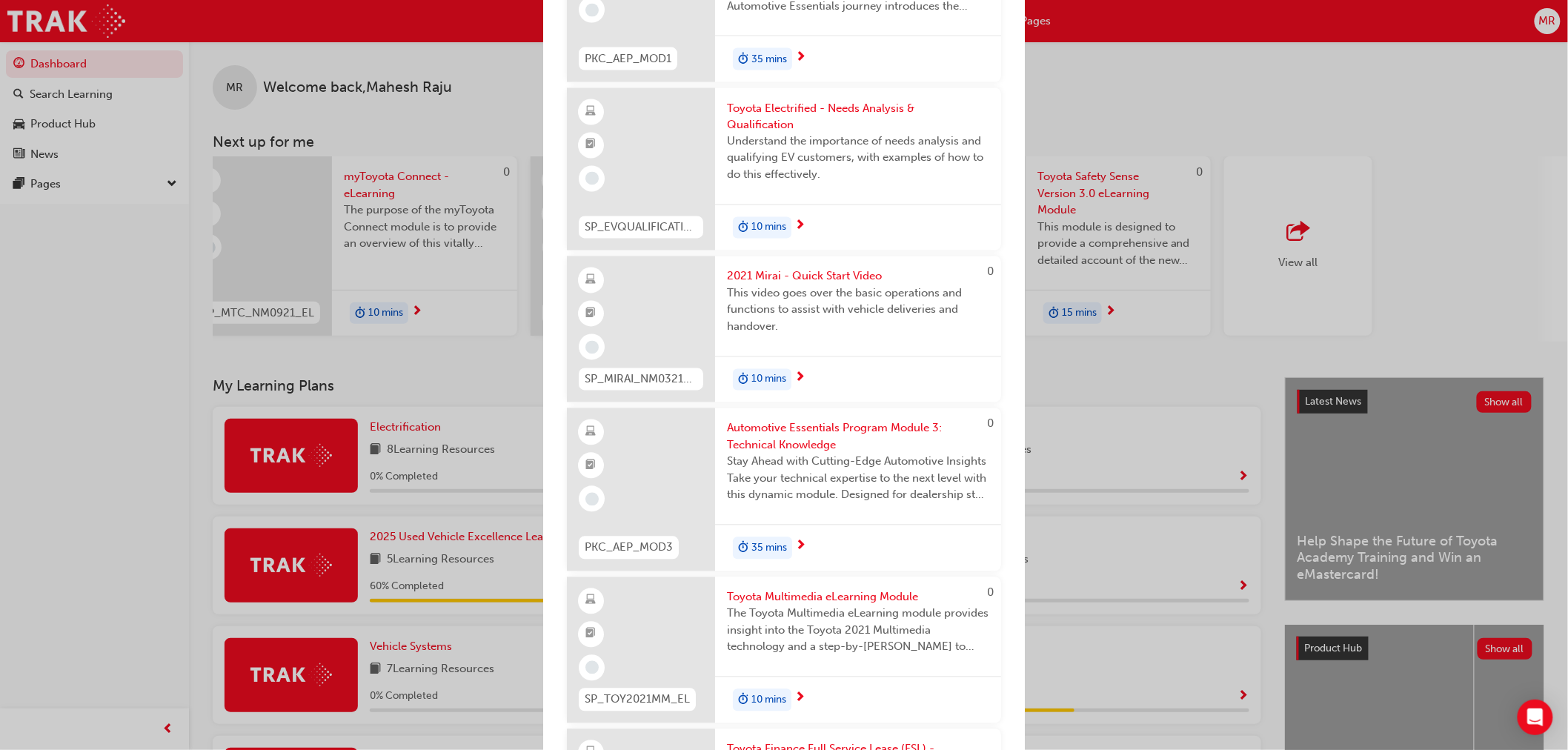
scroll to position [3458, 0]
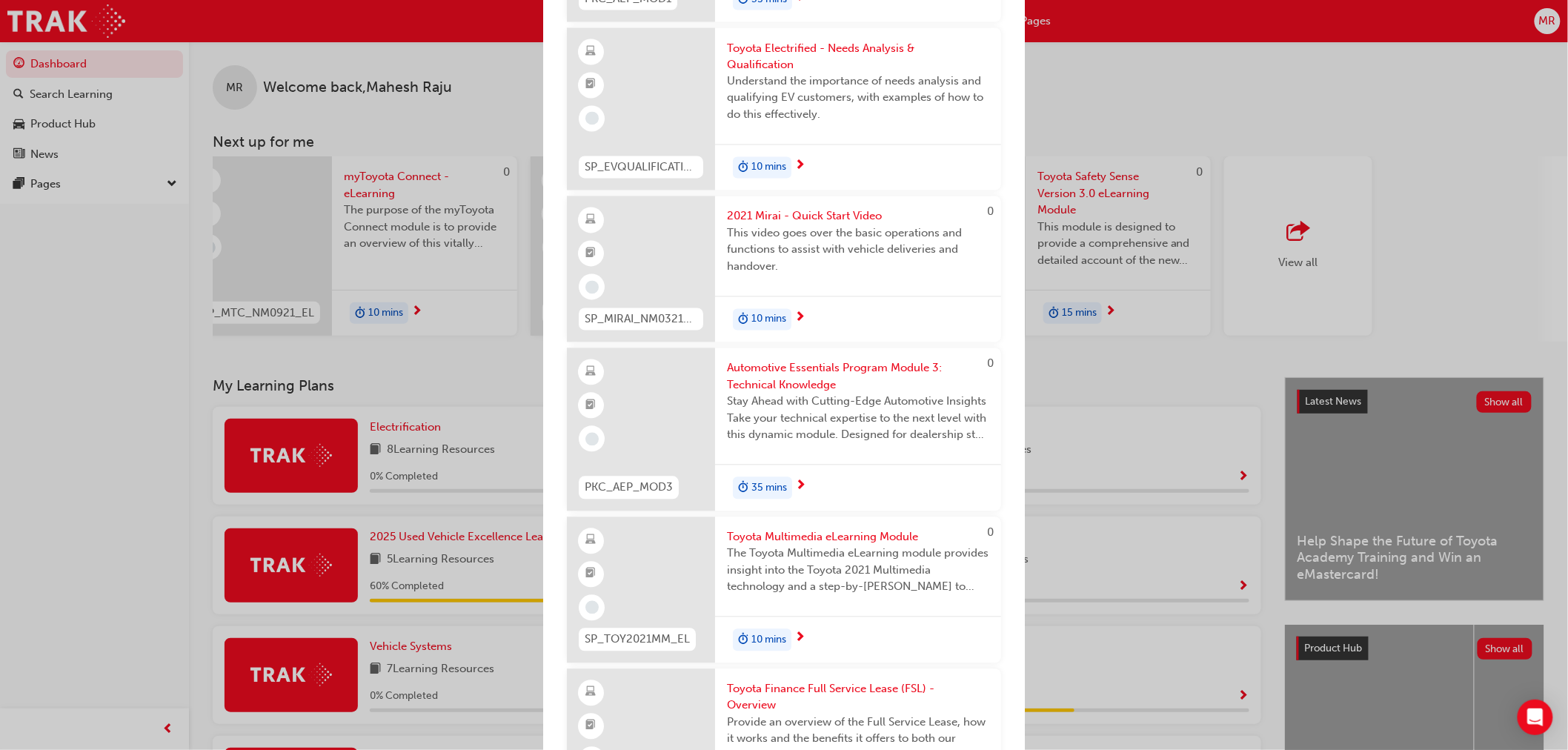
click at [1173, 102] on div "Next up for me SP_BZ4X_NM_0224_EL01 2024 bZ4X Product eLearning Here you will l…" at bounding box center [784, 375] width 1568 height 750
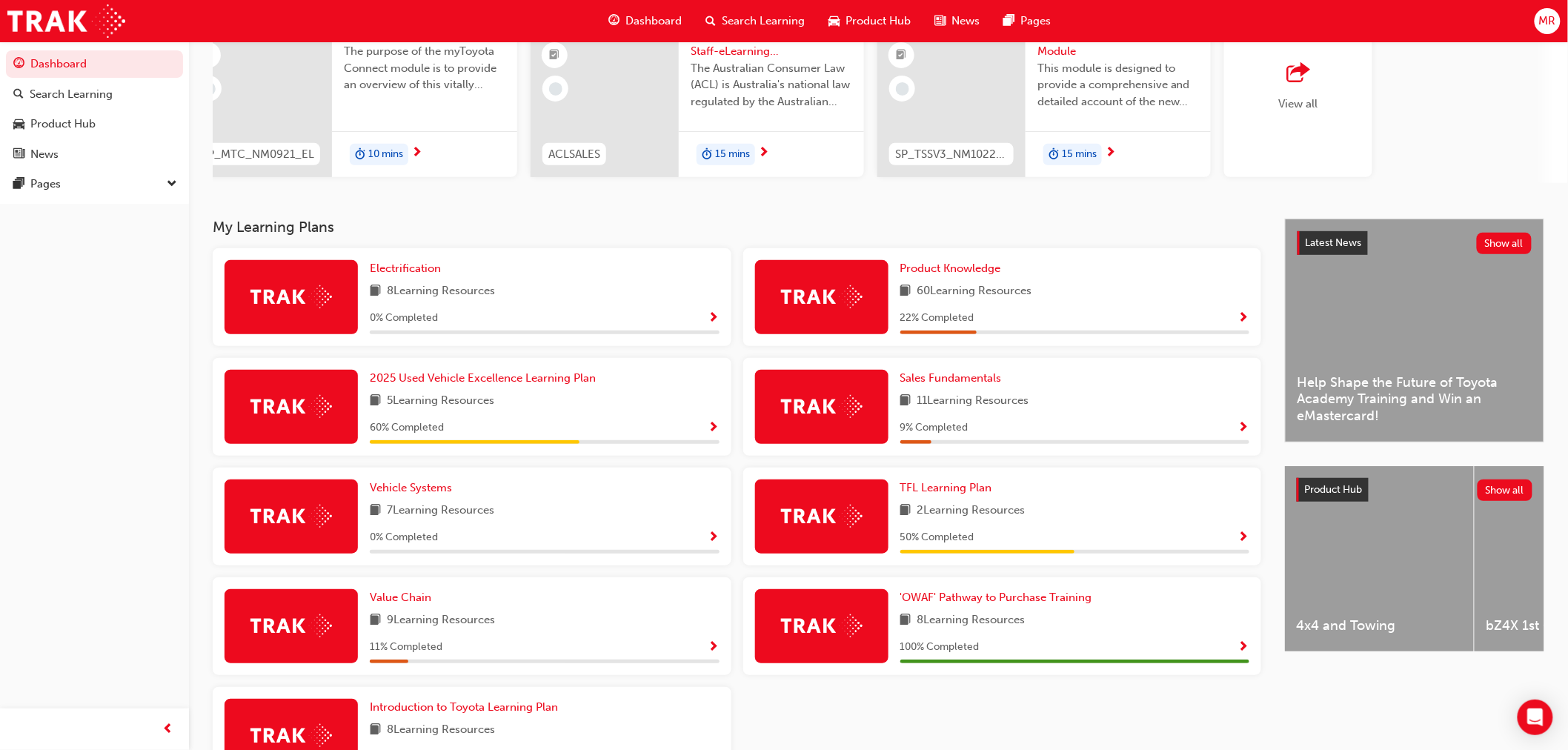
scroll to position [247, 0]
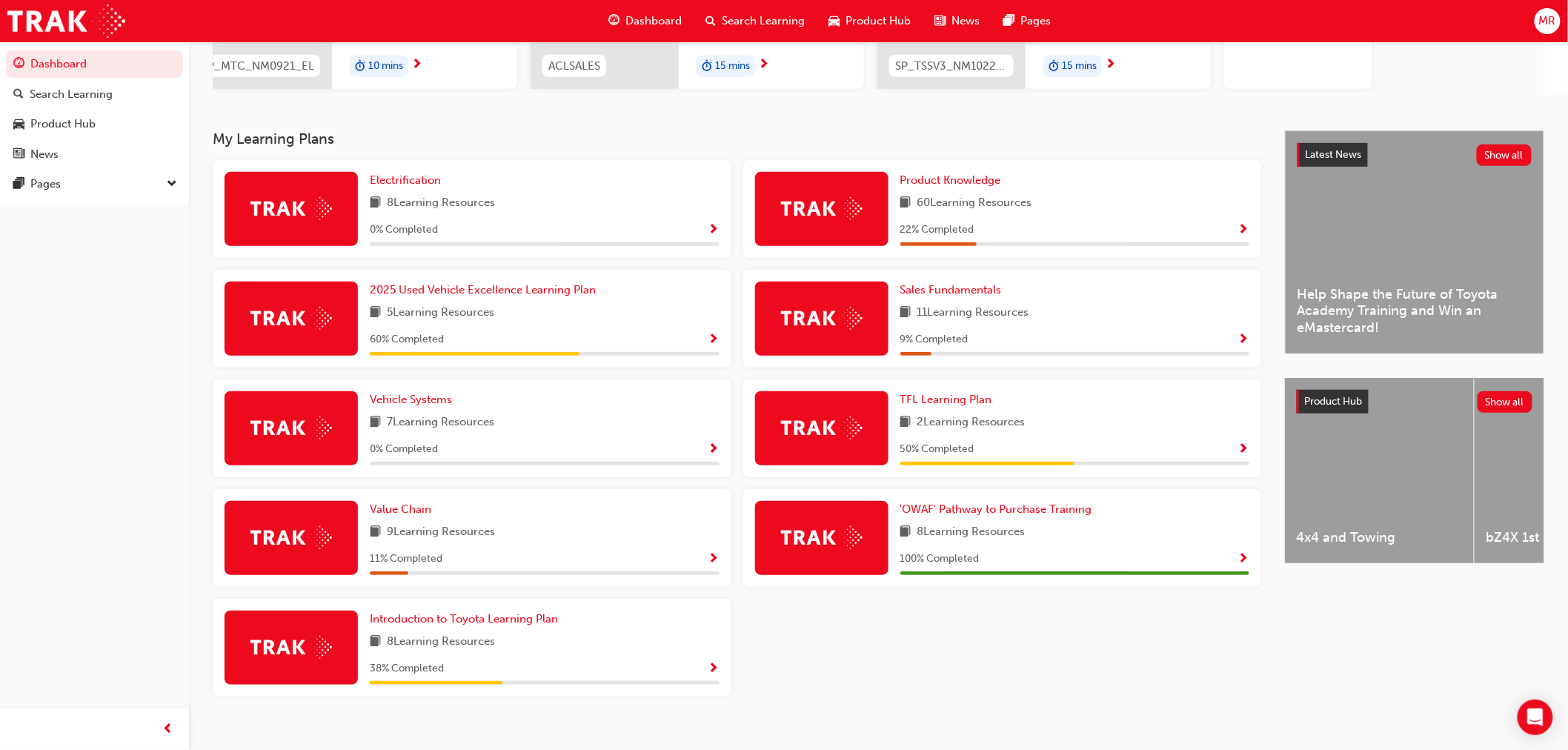
click at [635, 423] on div "7 Learning Resources" at bounding box center [544, 423] width 350 height 18
click at [719, 450] on span "Show Progress" at bounding box center [714, 450] width 11 height 14
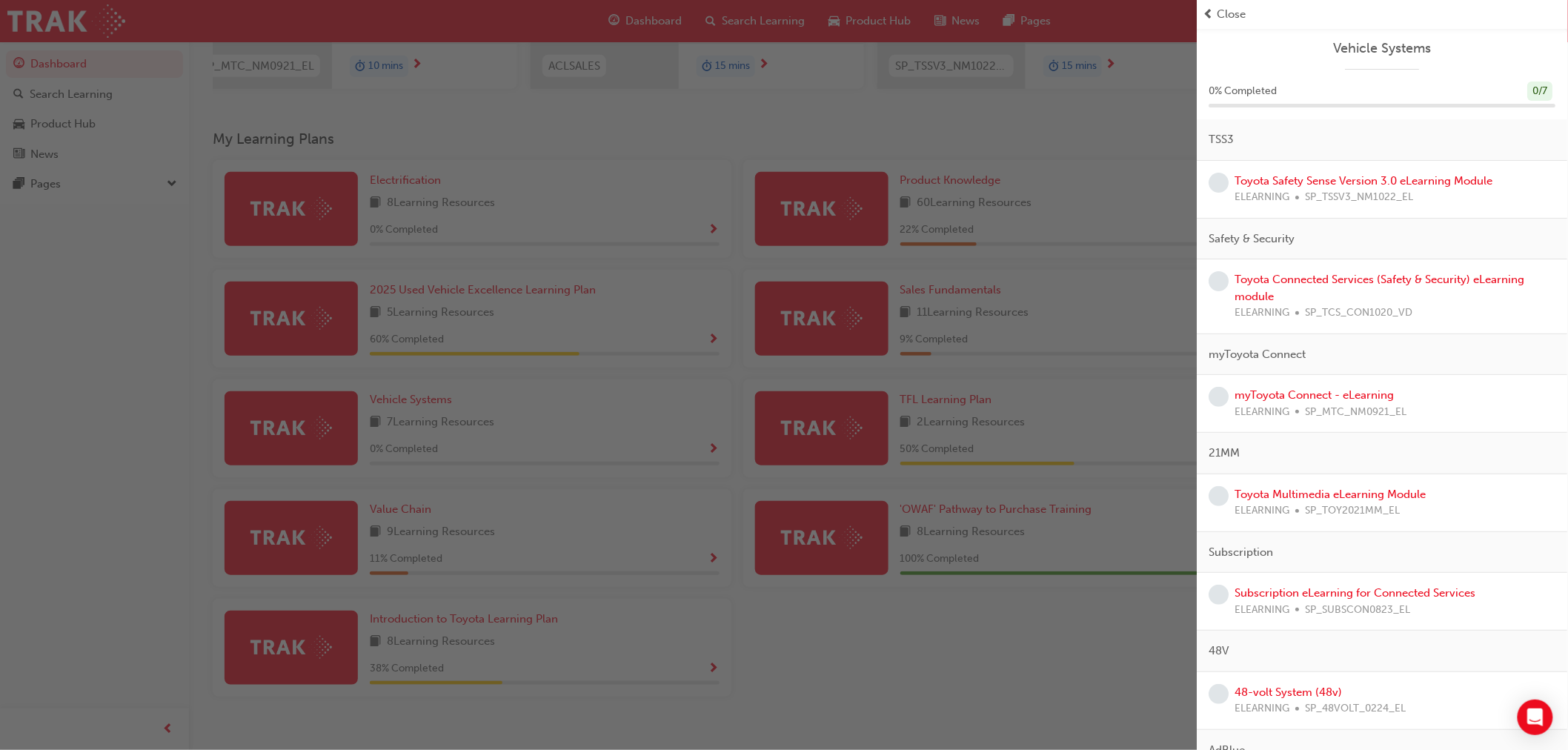
click at [1221, 187] on span "learningRecordVerb_NONE-icon" at bounding box center [1219, 182] width 20 height 20
click at [656, 160] on div "button" at bounding box center [599, 375] width 1197 height 750
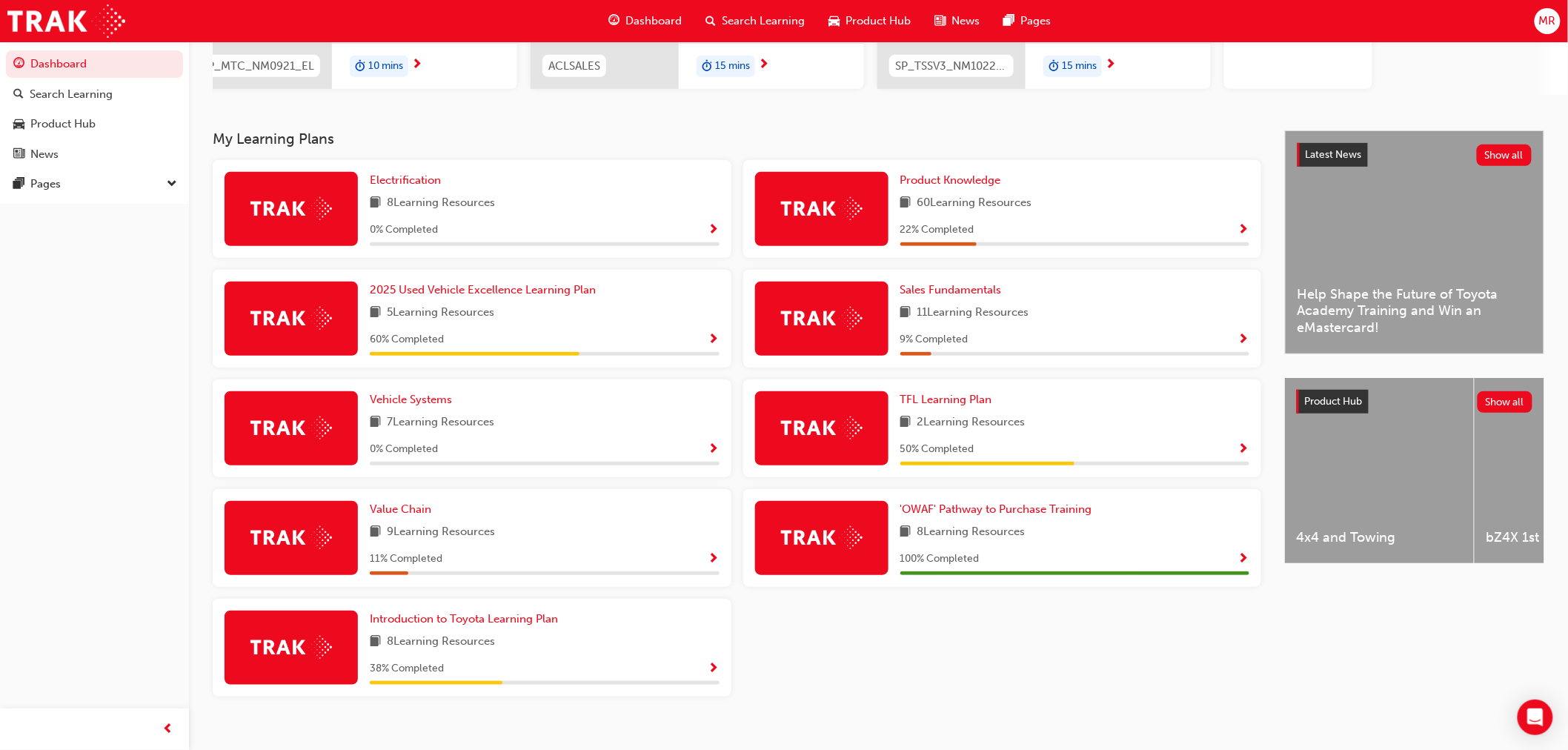
click at [1239, 343] on span "Show Progress" at bounding box center [1244, 340] width 11 height 14
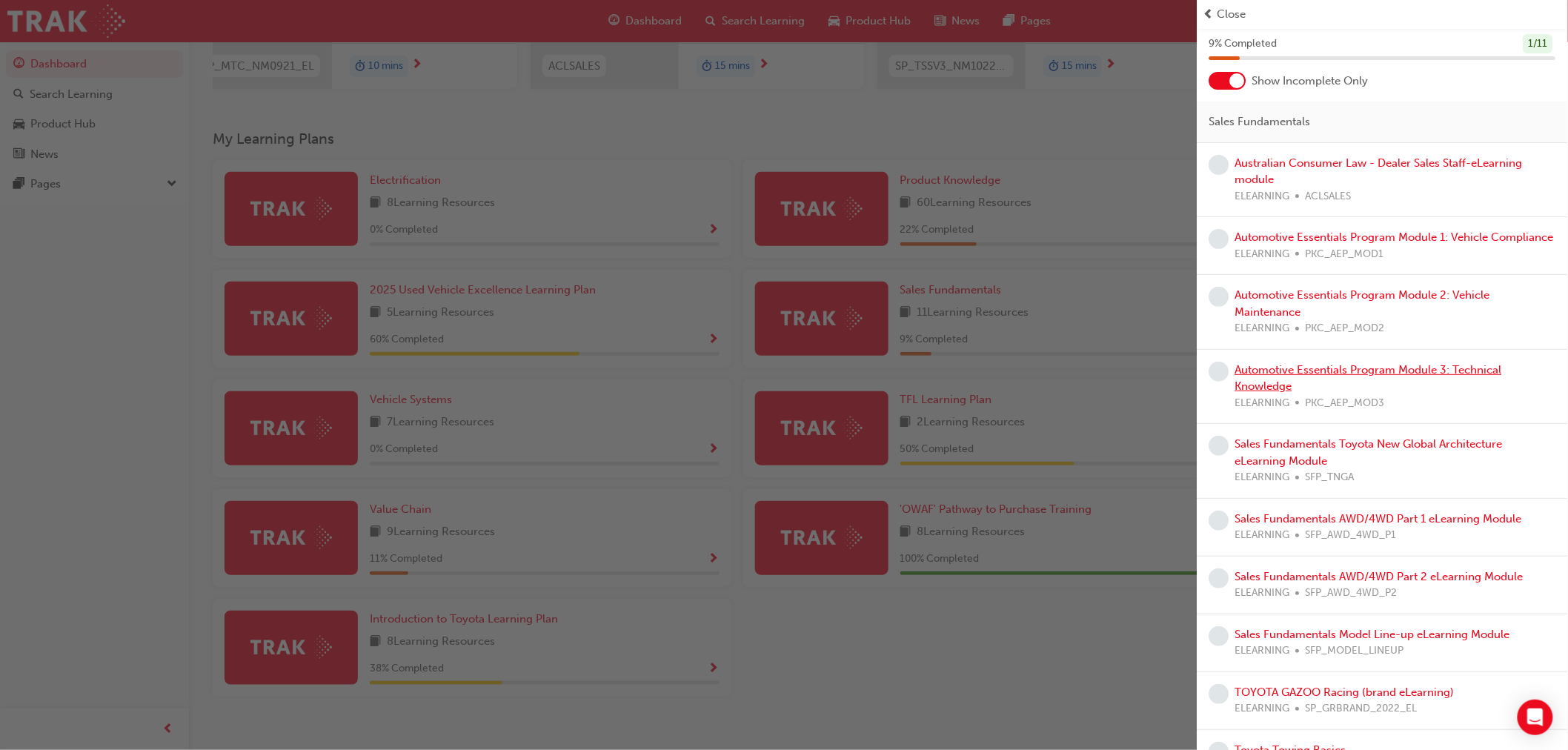
scroll to position [102, 0]
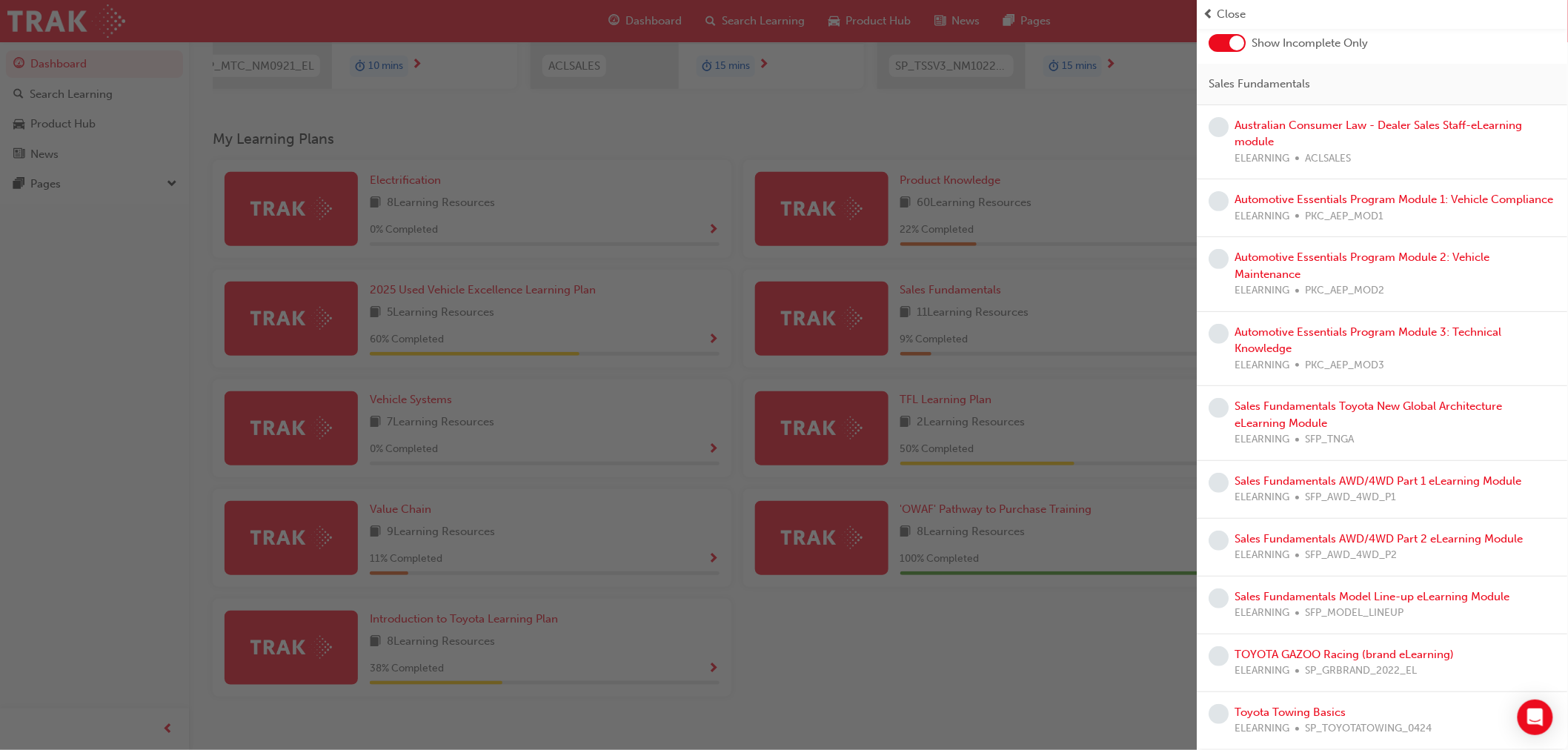
click at [1114, 289] on div "button" at bounding box center [599, 375] width 1197 height 750
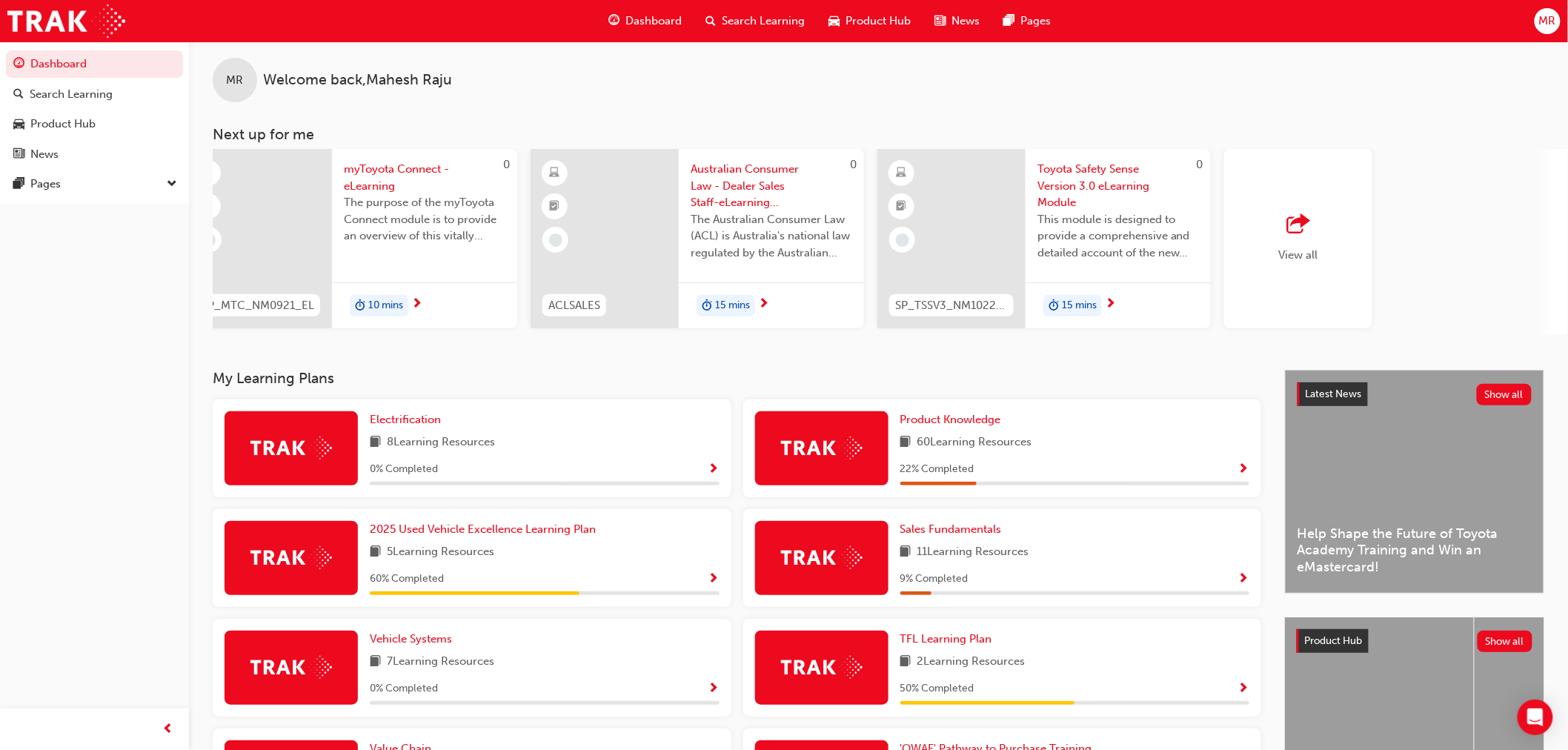
scroll to position [0, 0]
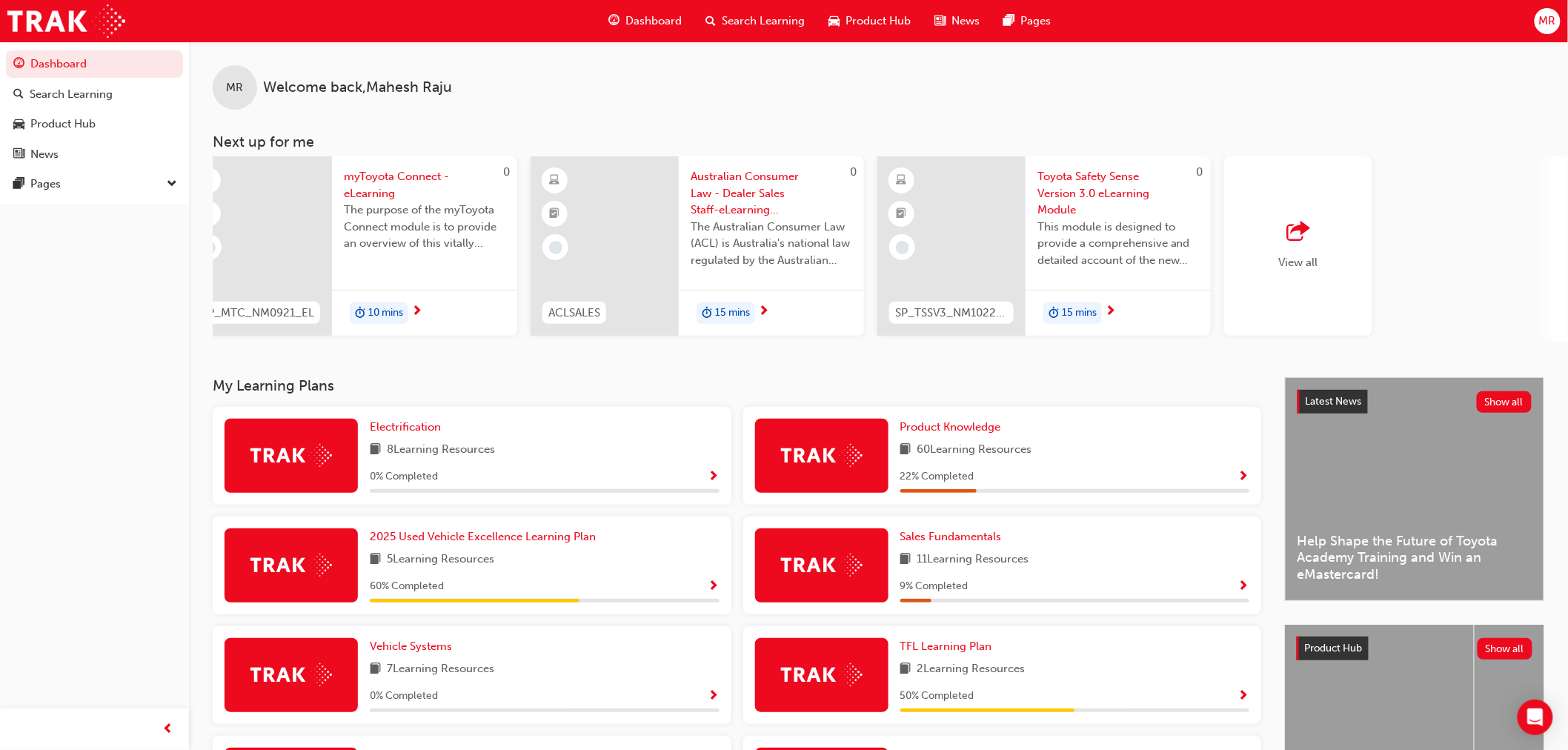
click at [243, 82] on span "MR" at bounding box center [235, 87] width 17 height 17
click at [238, 87] on span "MR" at bounding box center [235, 87] width 17 height 17
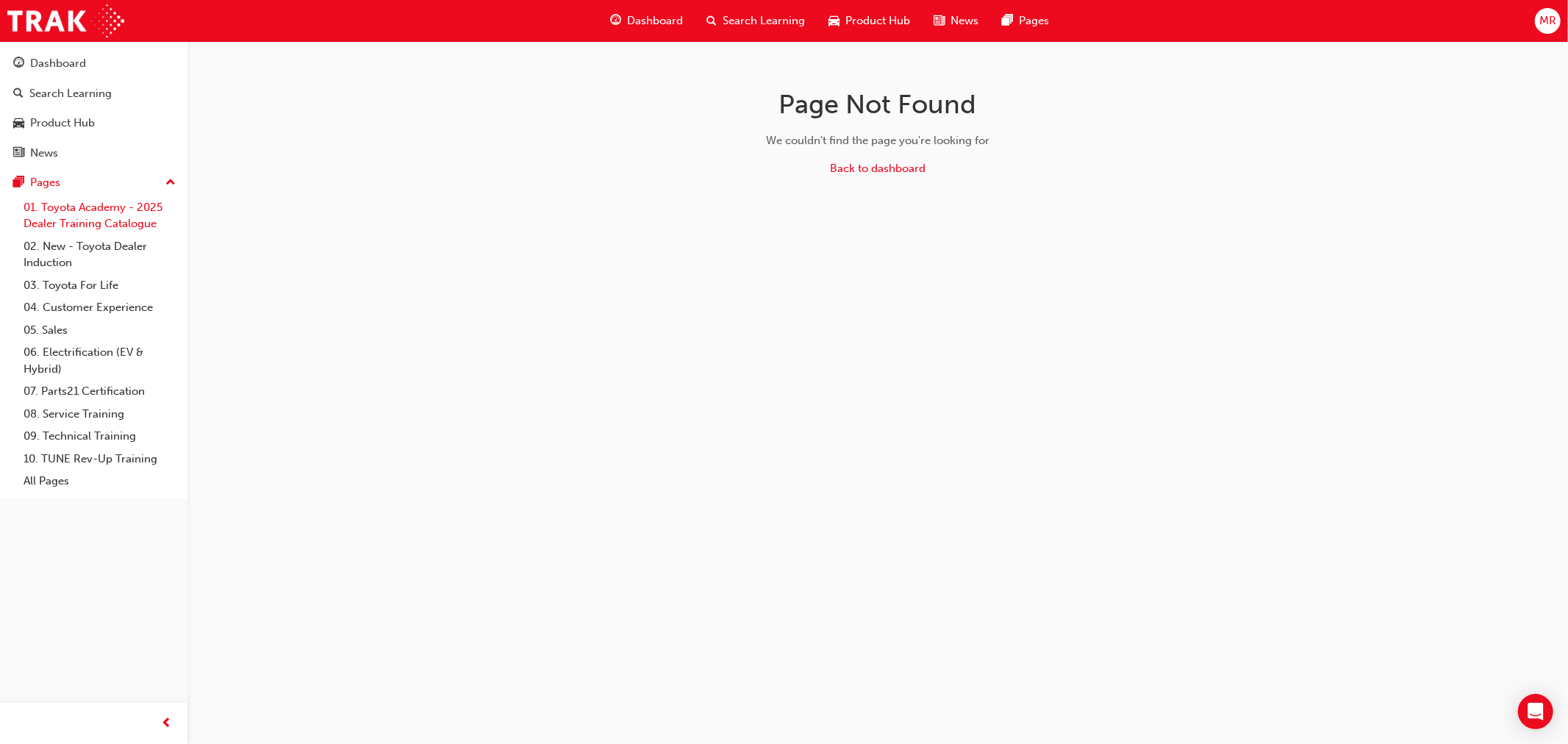
click at [113, 206] on link "01. Toyota Academy - 2025 Dealer Training Catalogue" at bounding box center [99, 215] width 164 height 39
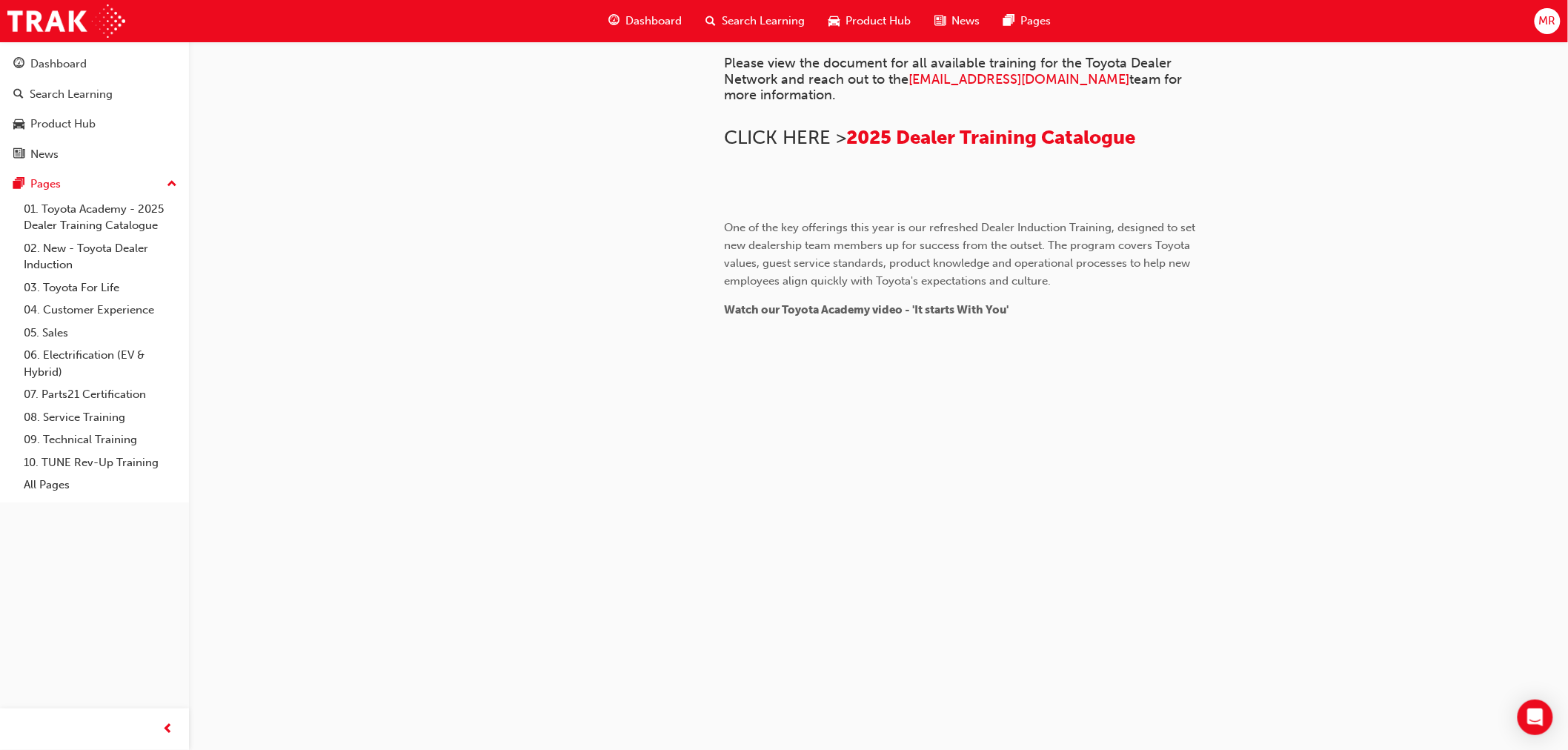
scroll to position [1293, 0]
click at [62, 122] on div "Product Hub" at bounding box center [62, 123] width 65 height 17
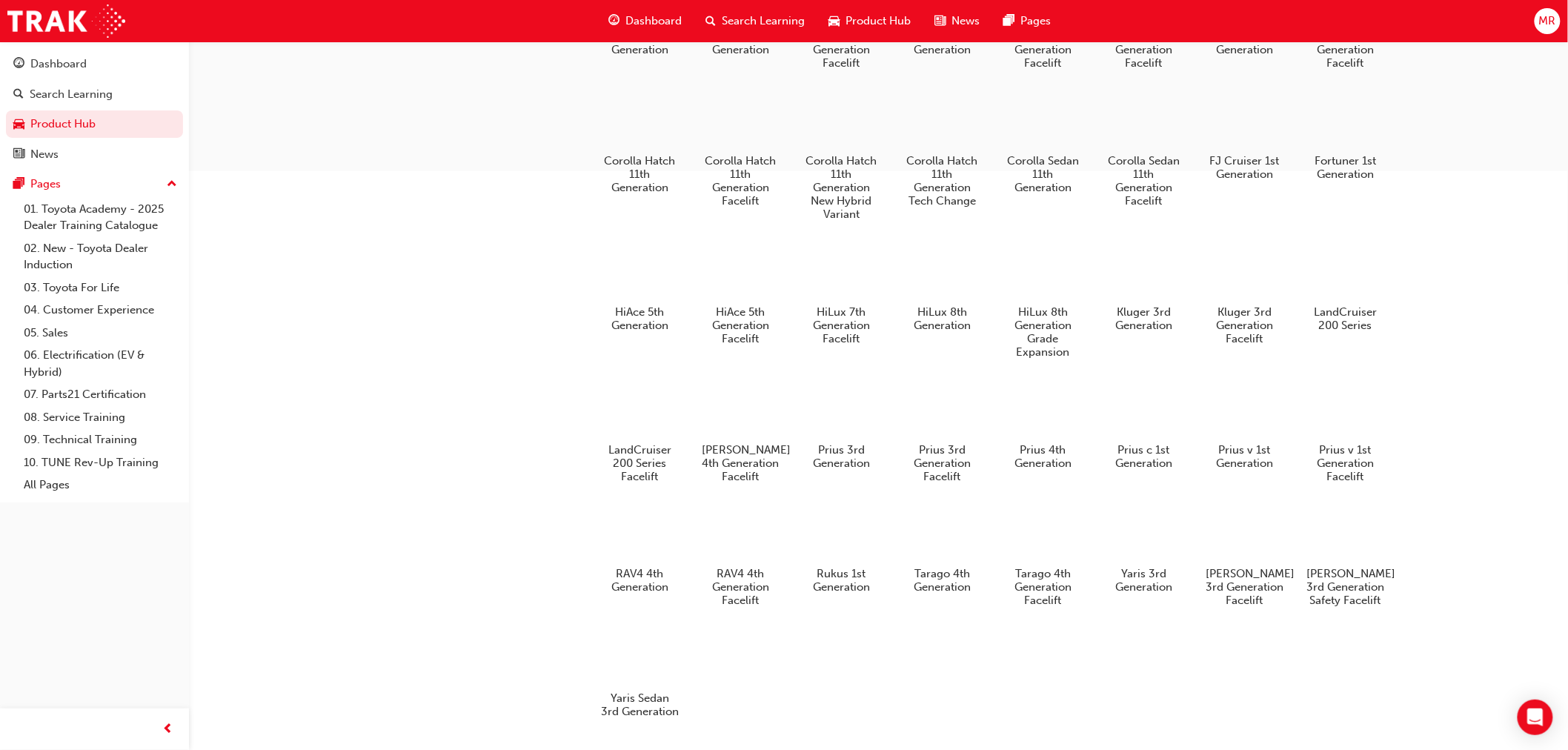
scroll to position [658, 0]
click at [1038, 292] on div at bounding box center [1043, 270] width 82 height 59
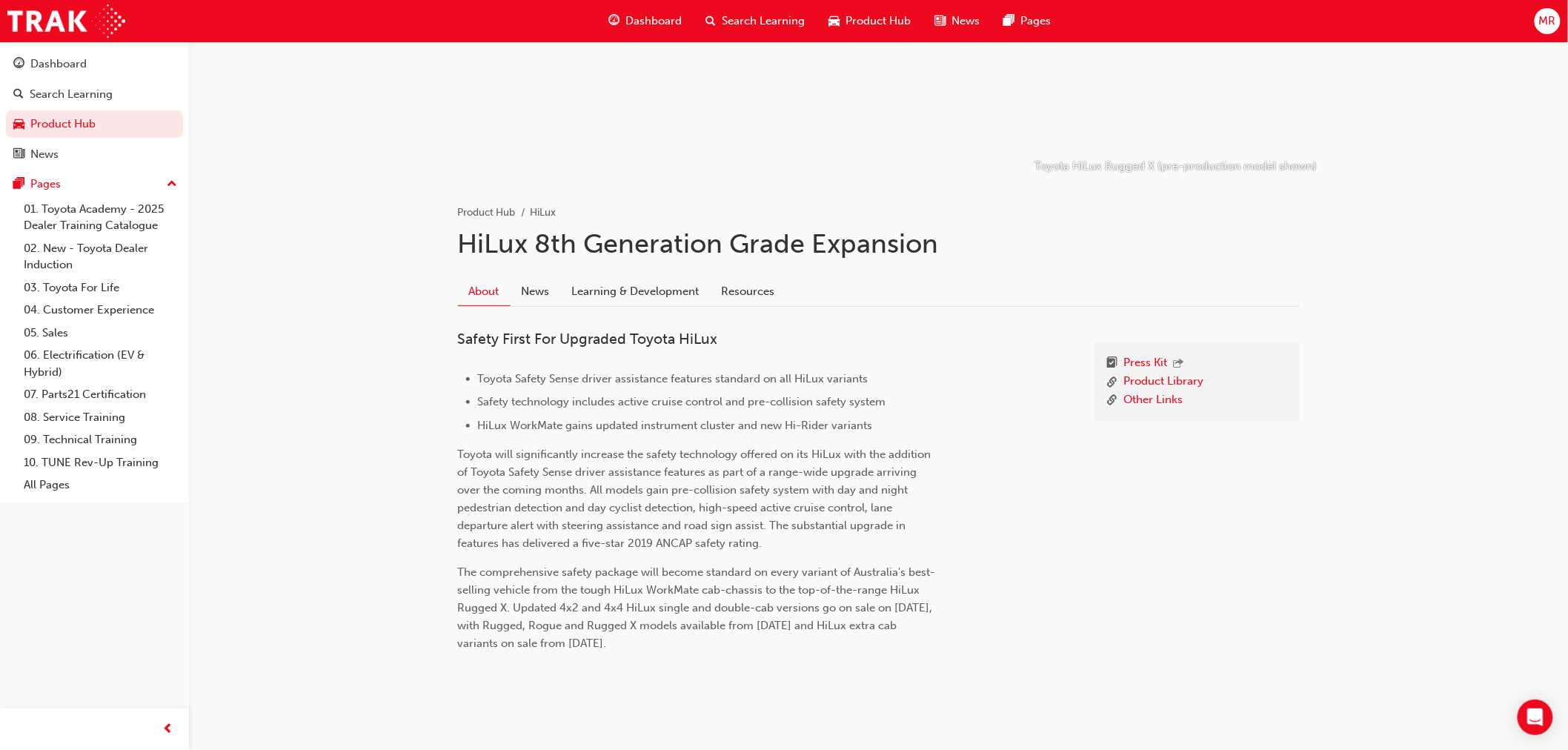
scroll to position [178, 0]
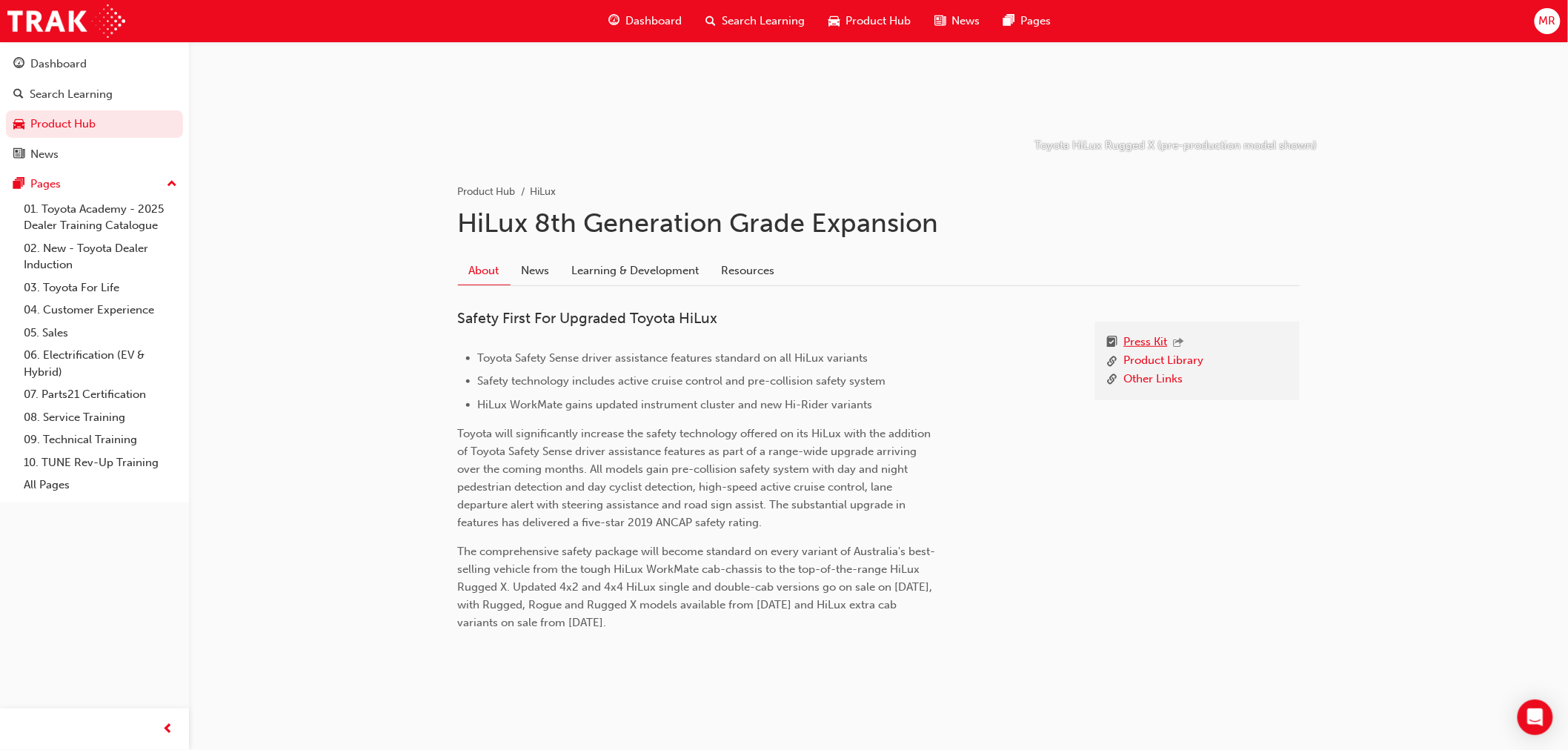
click at [1144, 338] on link "Press Kit" at bounding box center [1146, 343] width 44 height 19
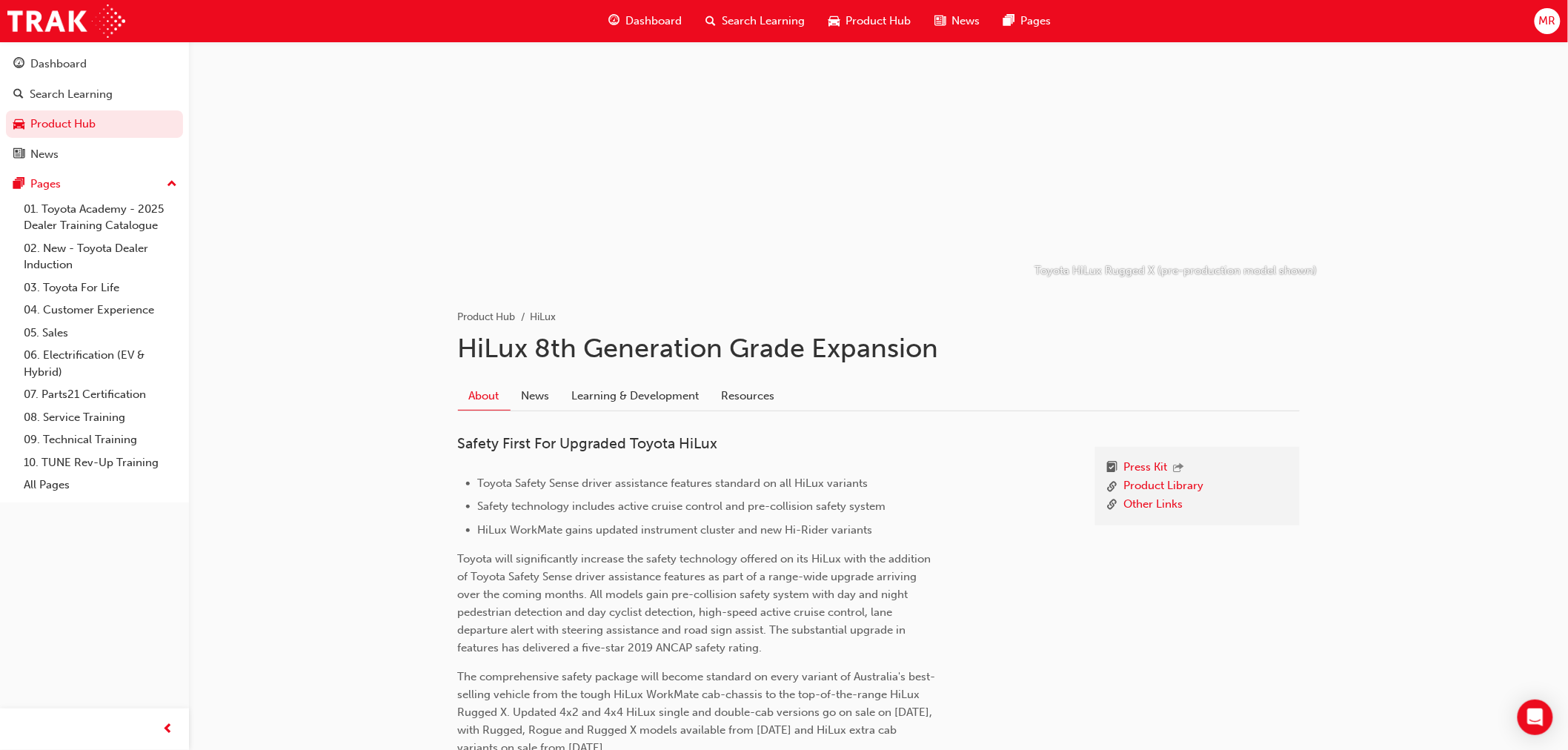
scroll to position [82, 0]
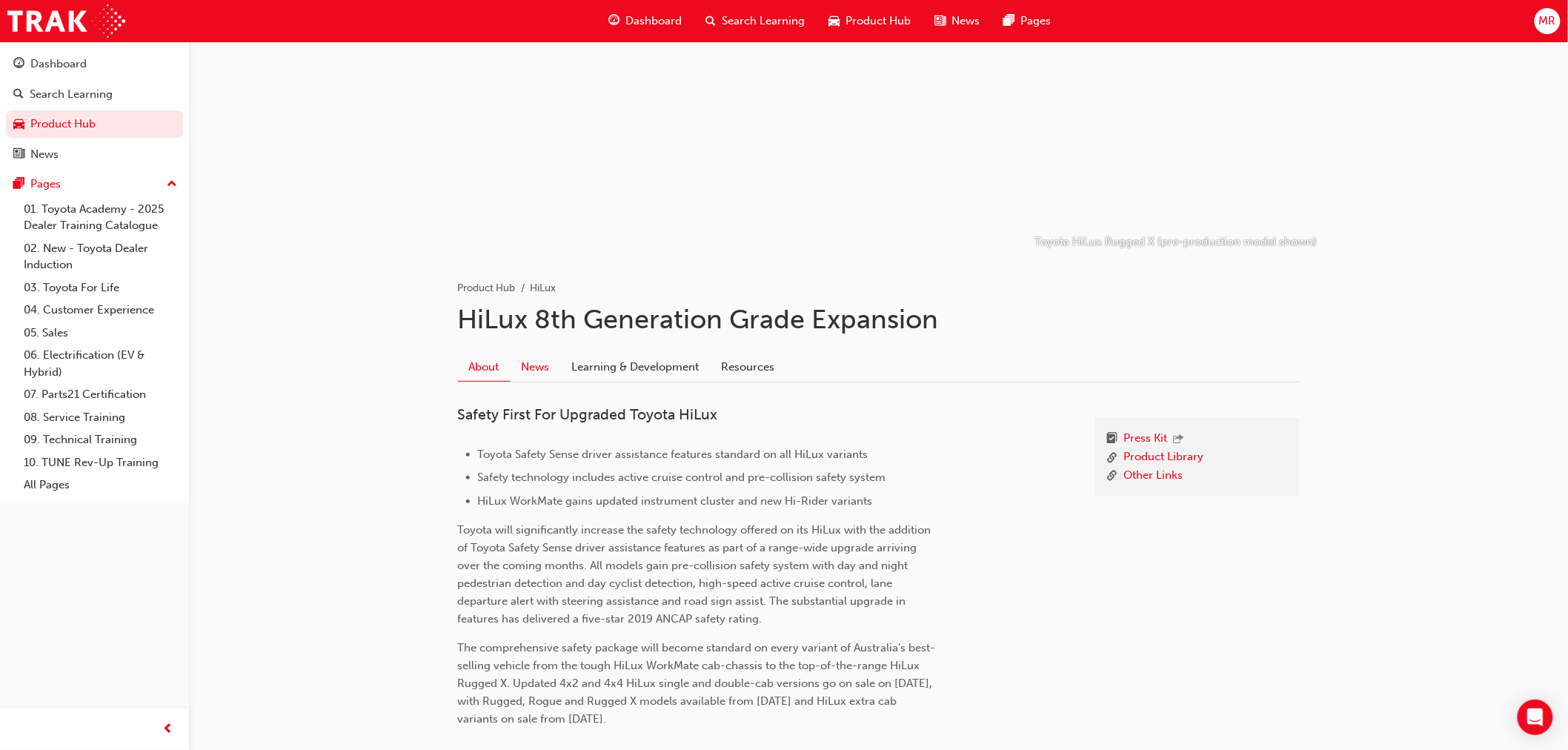
click at [539, 368] on link "News" at bounding box center [535, 367] width 50 height 28
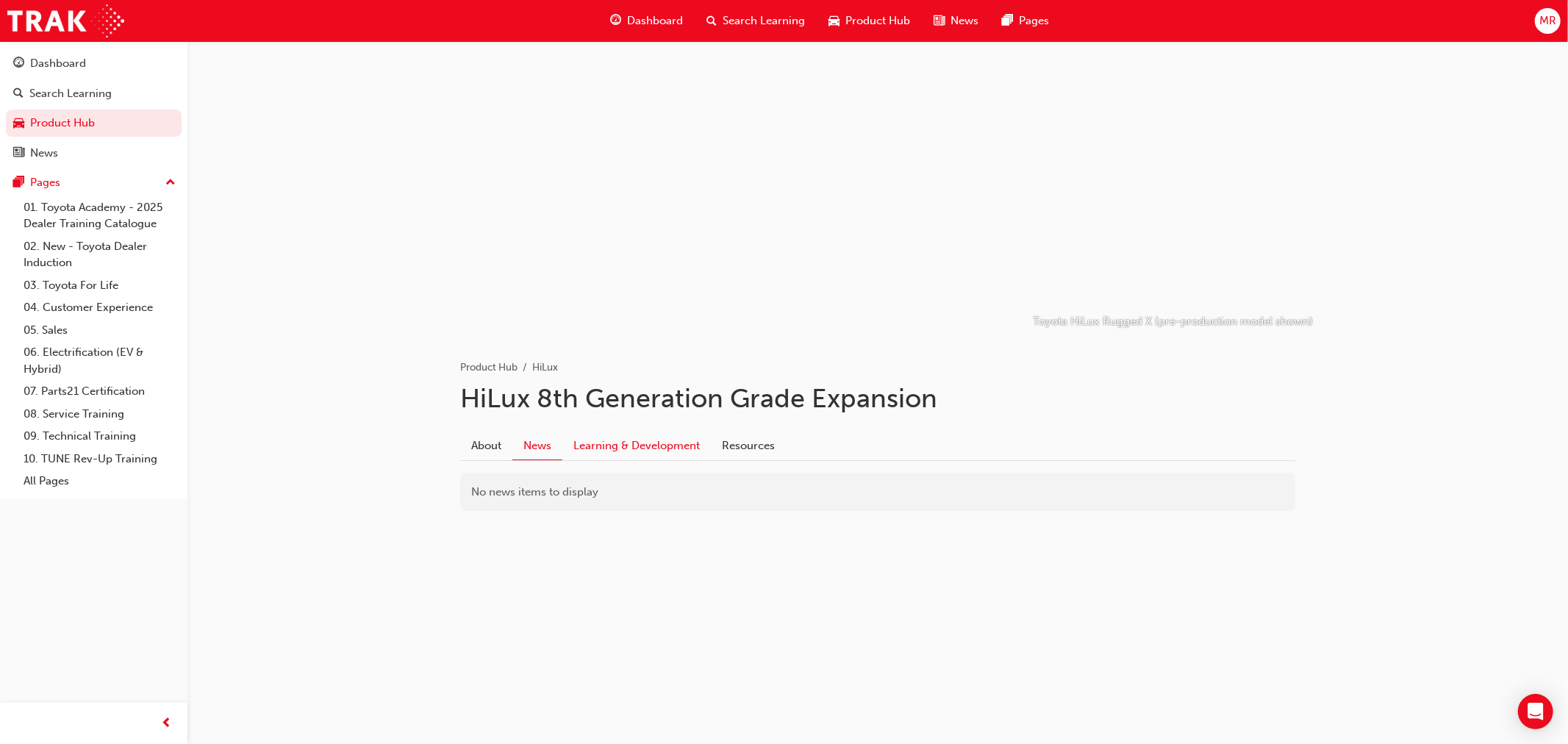
click at [641, 442] on link "Learning & Development" at bounding box center [636, 445] width 148 height 28
click at [60, 127] on link "Product Hub" at bounding box center [93, 123] width 175 height 27
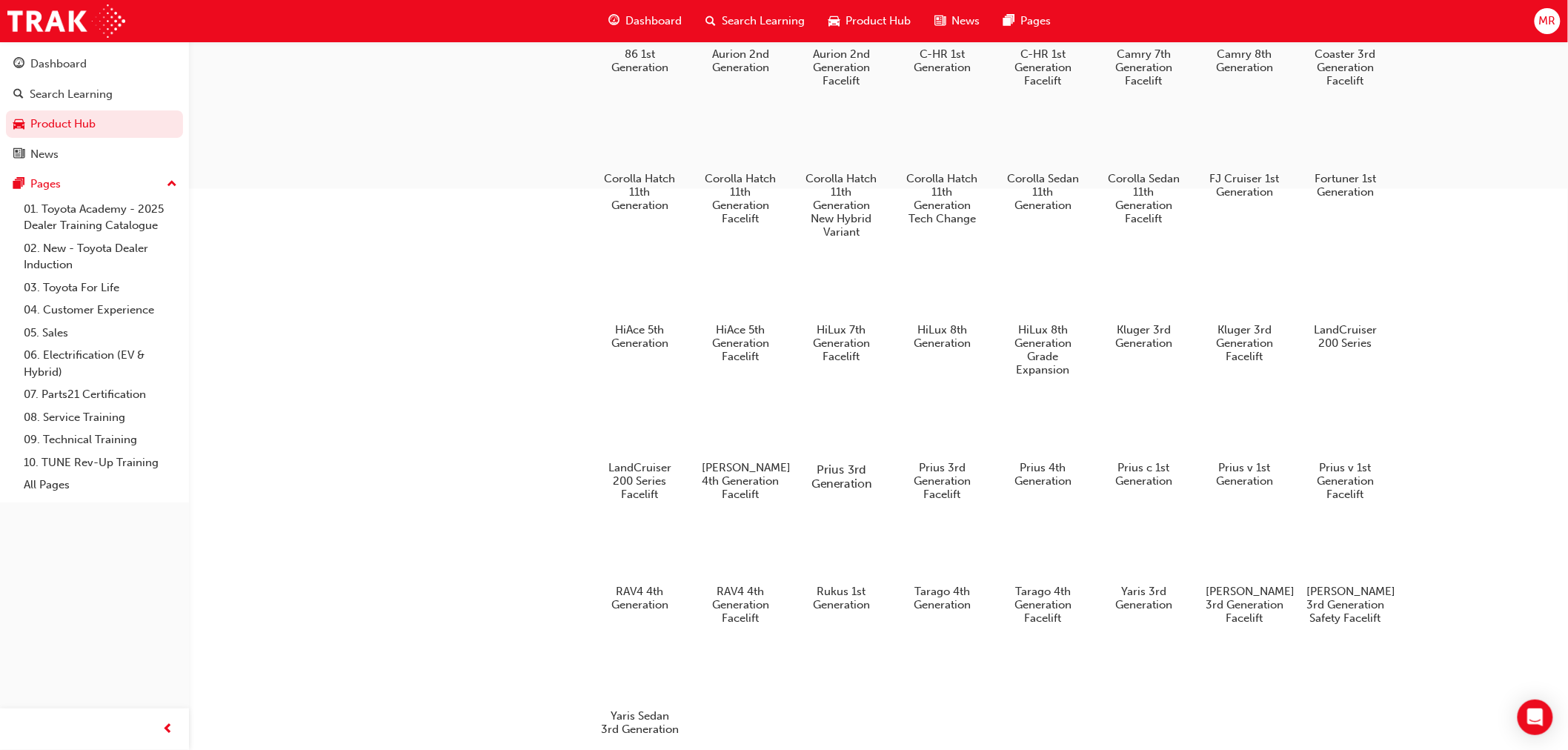
scroll to position [728, 0]
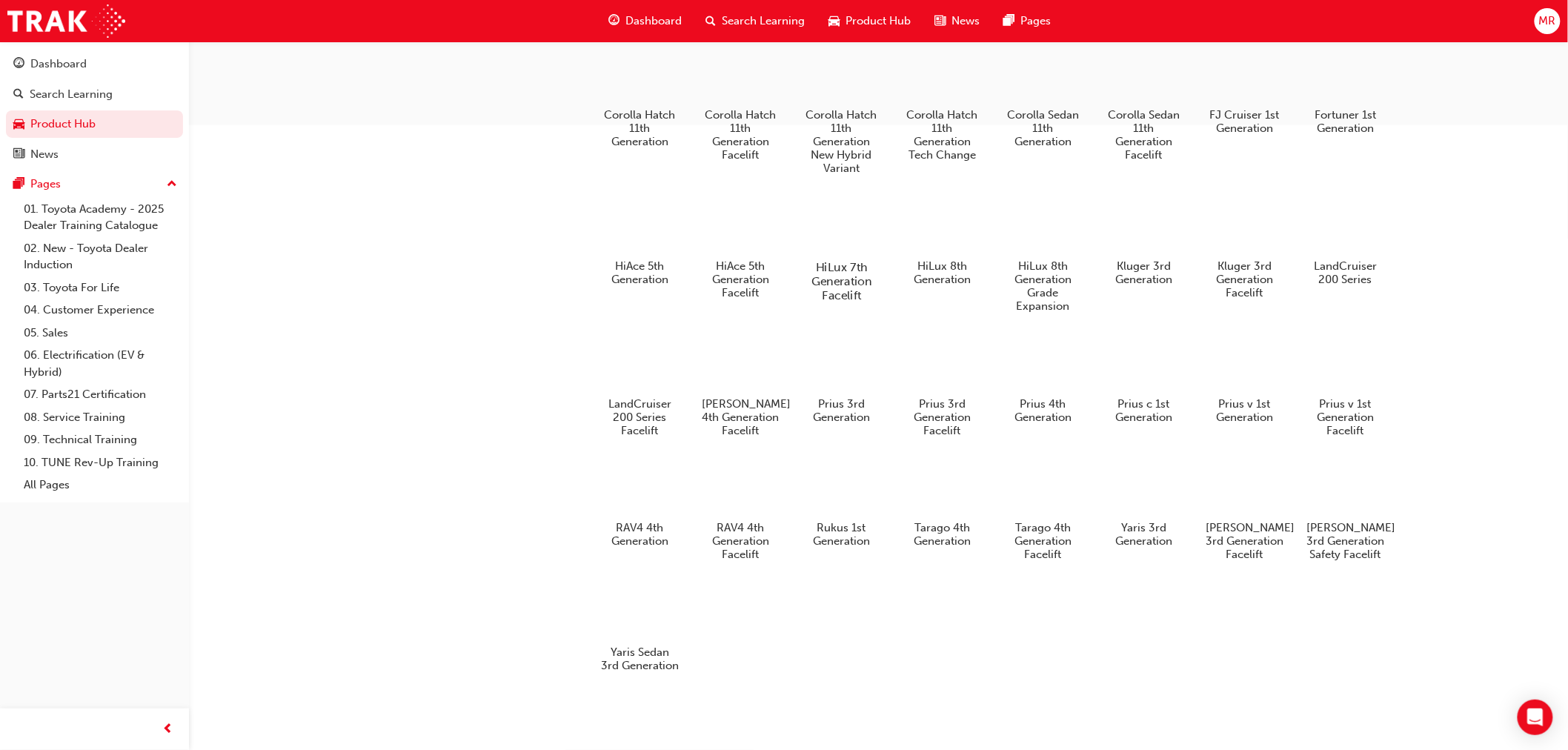
click at [835, 224] on div at bounding box center [841, 225] width 82 height 59
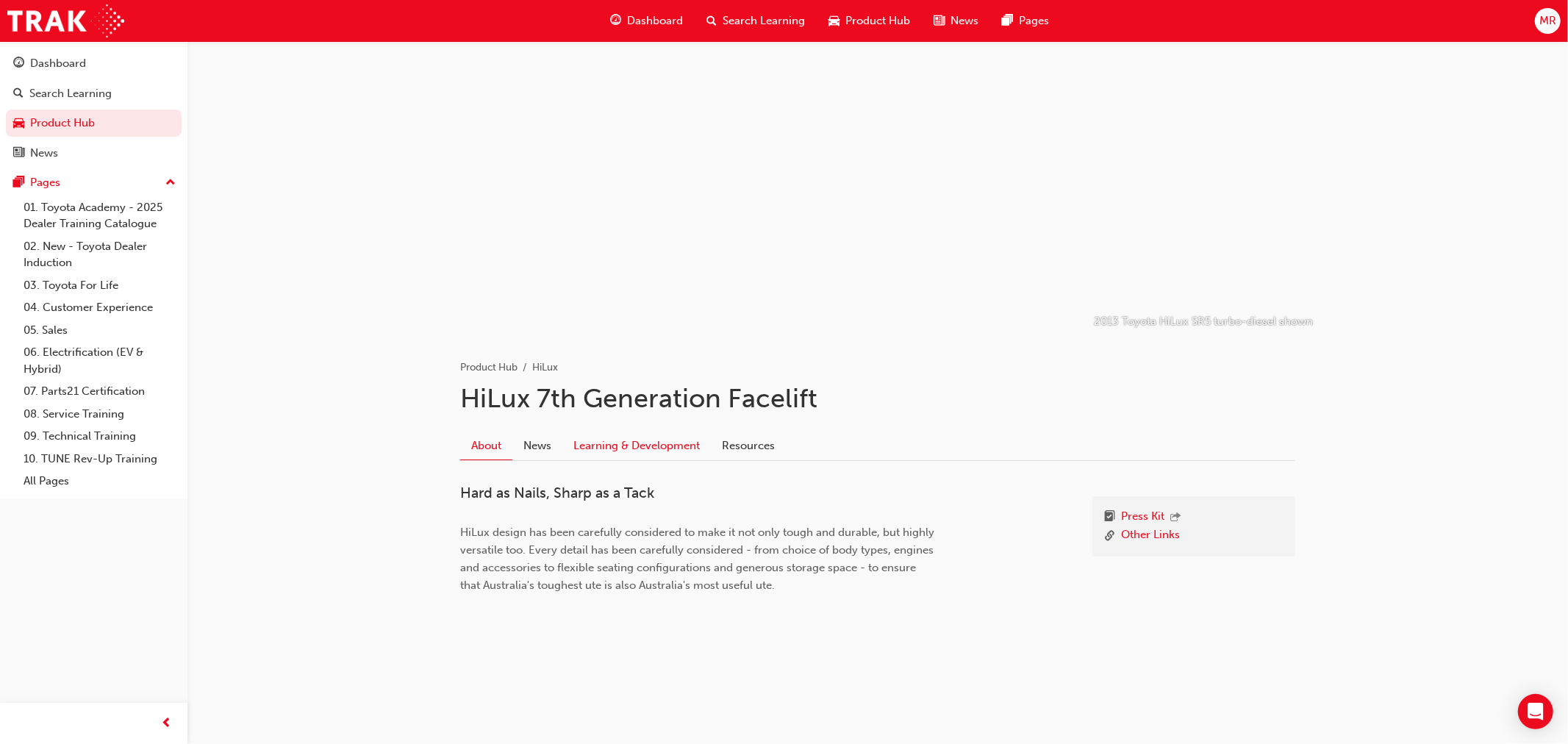
click at [592, 447] on link "Learning & Development" at bounding box center [636, 445] width 148 height 28
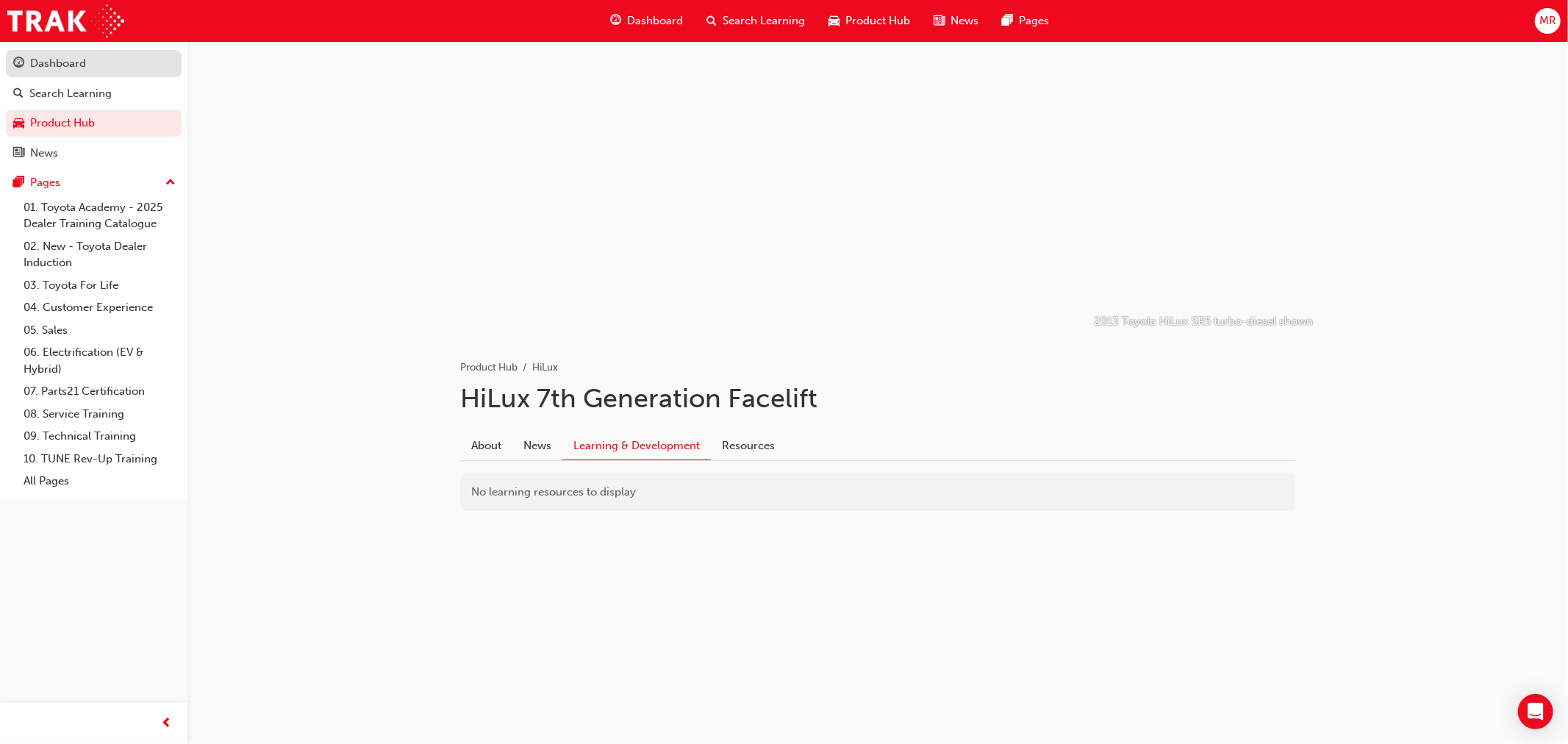
click at [74, 66] on div "Dashboard" at bounding box center [58, 63] width 56 height 17
